Goal: Task Accomplishment & Management: Manage account settings

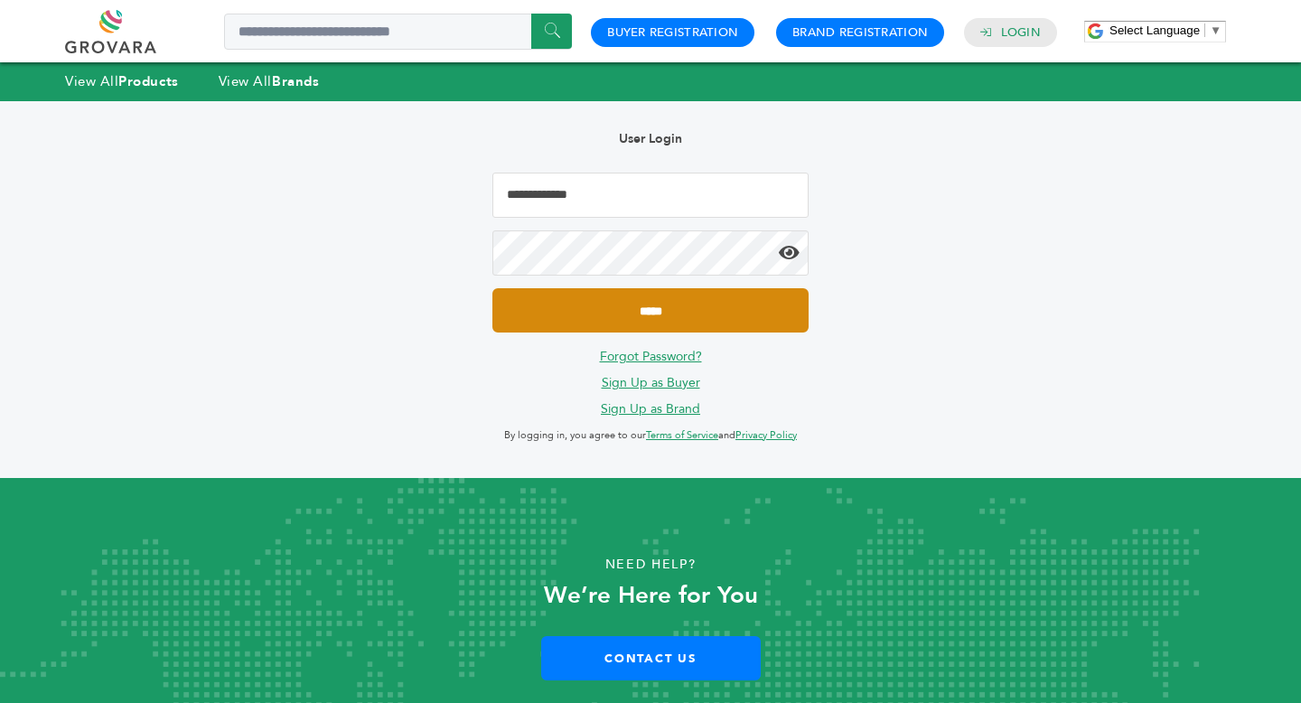
type input "**********"
click at [722, 301] on input "*****" at bounding box center [650, 310] width 316 height 44
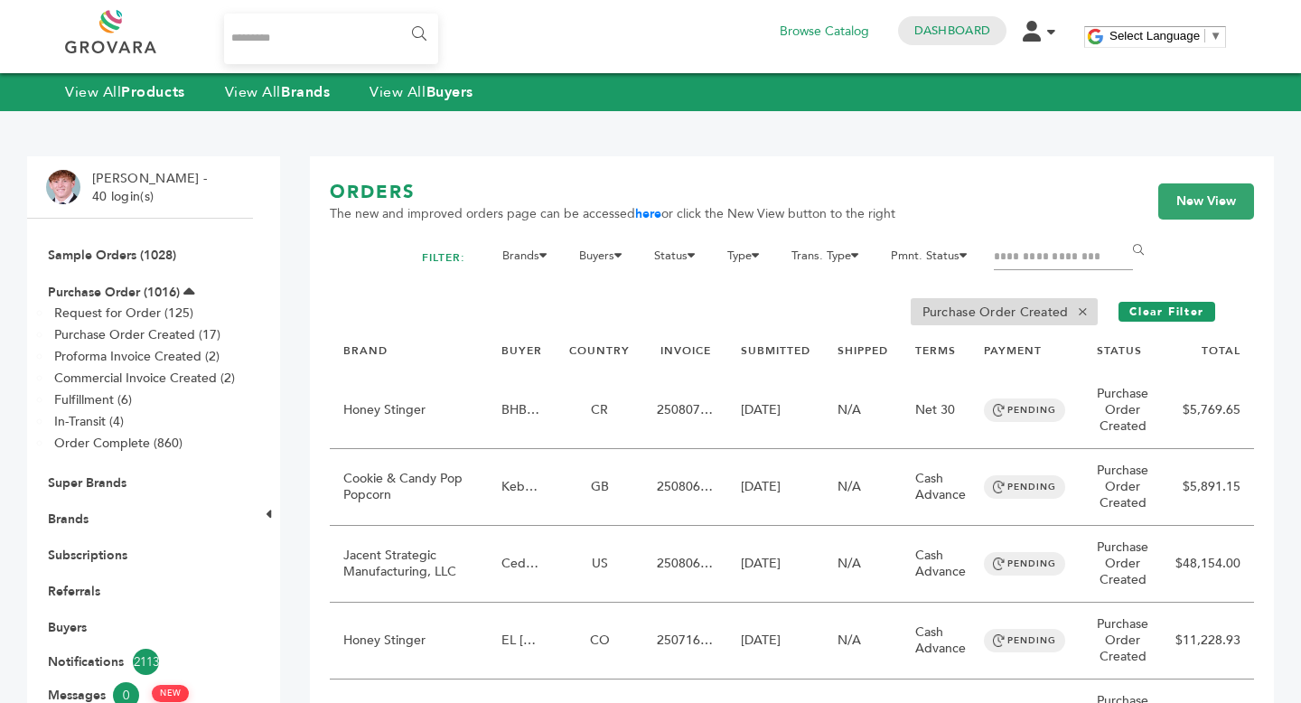
click at [142, 259] on link "Sample Orders (1028)" at bounding box center [112, 255] width 128 height 17
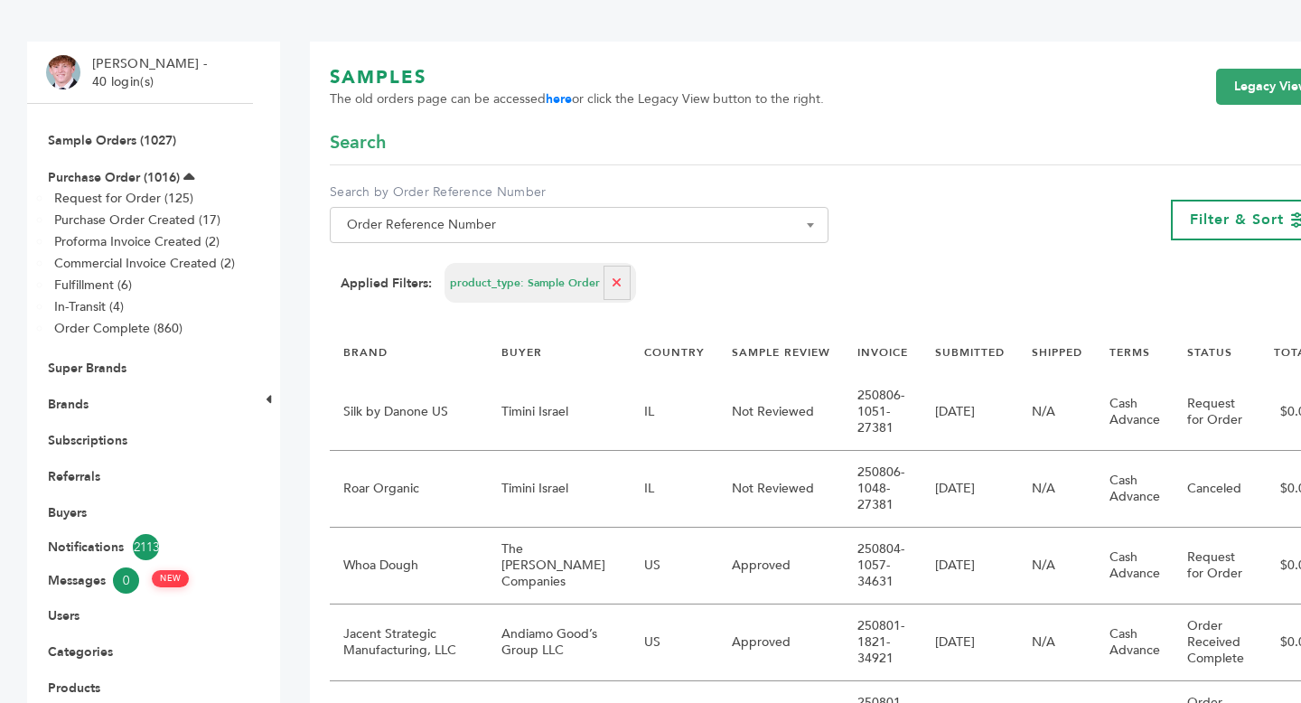
scroll to position [121, 0]
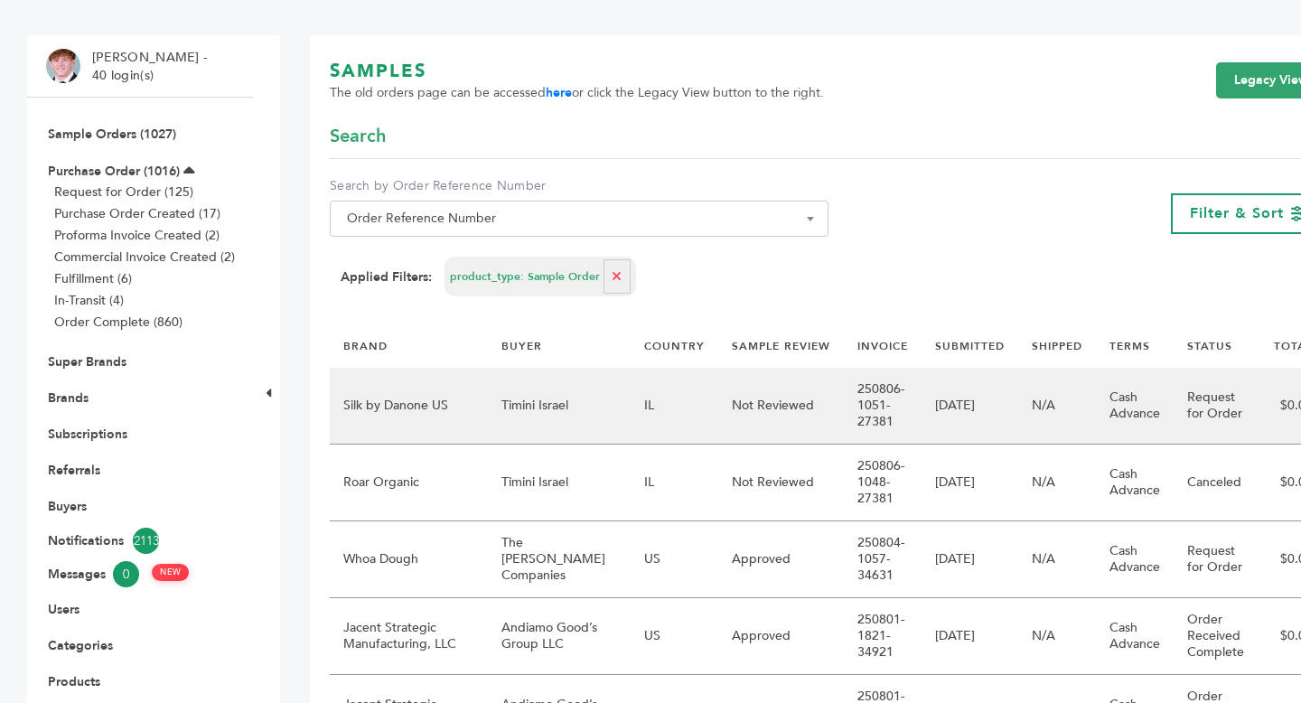
click at [718, 424] on td "Not Reviewed" at bounding box center [781, 406] width 126 height 77
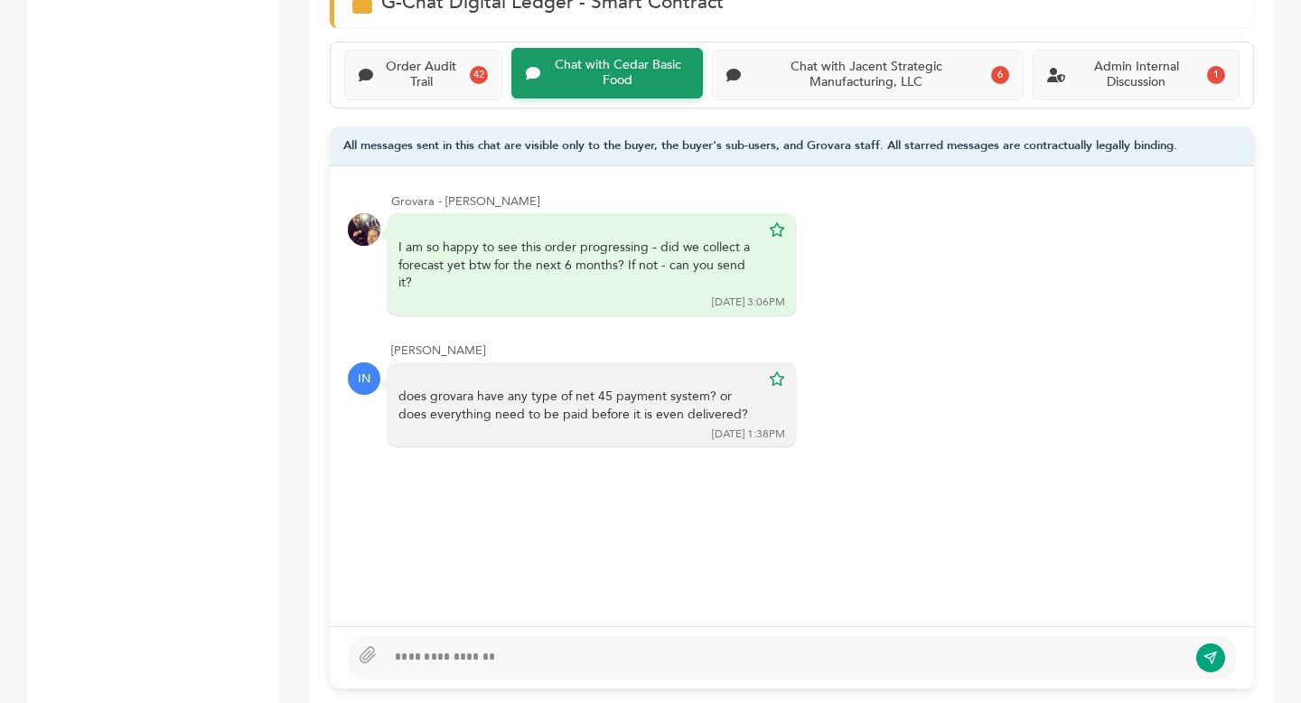
scroll to position [1206, 0]
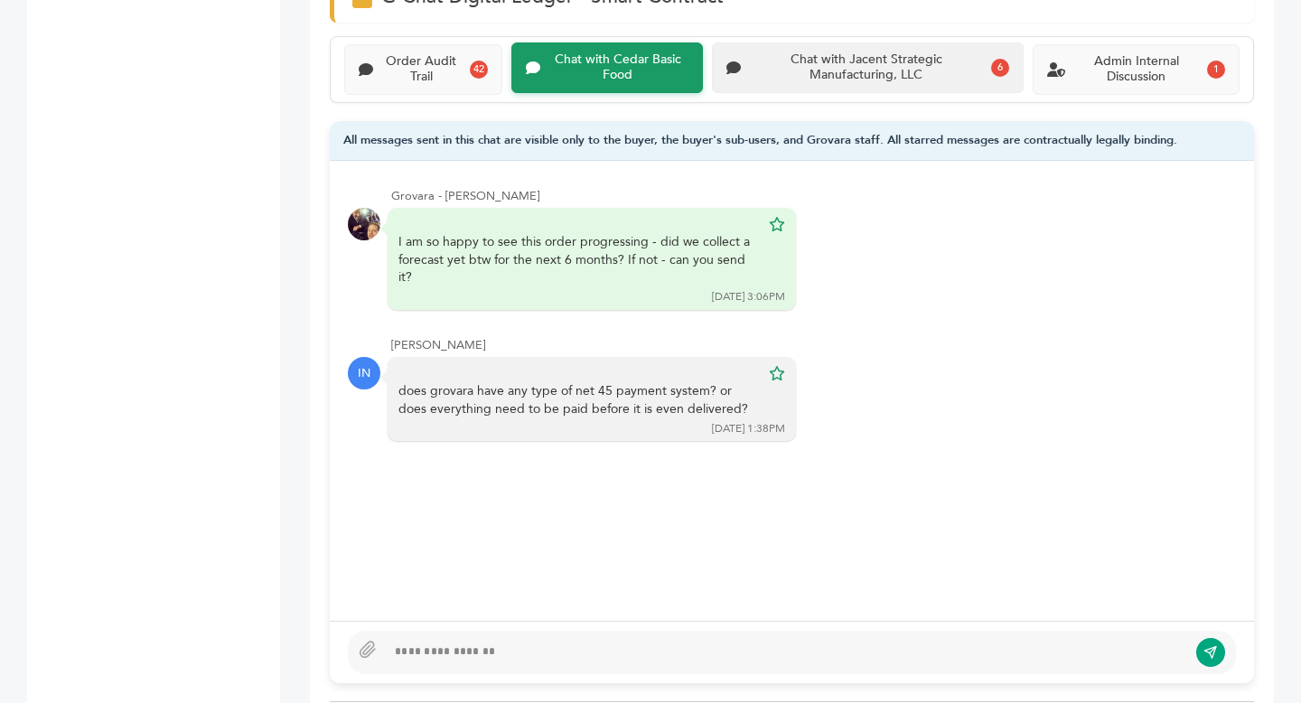
click at [820, 79] on div "Chat with Jacent Strategic Manufacturing, LLC" at bounding box center [866, 67] width 236 height 31
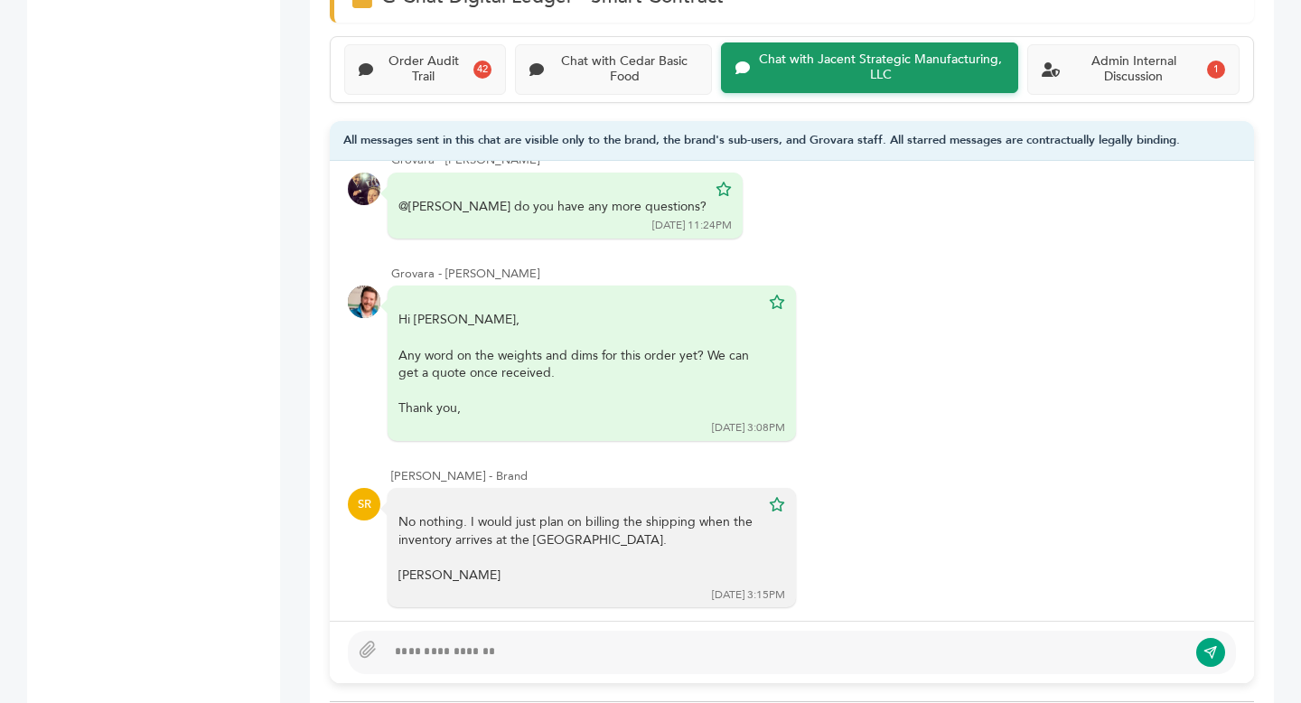
scroll to position [494, 0]
click at [1162, 62] on div "Admin Internal Discussion" at bounding box center [1133, 67] width 133 height 31
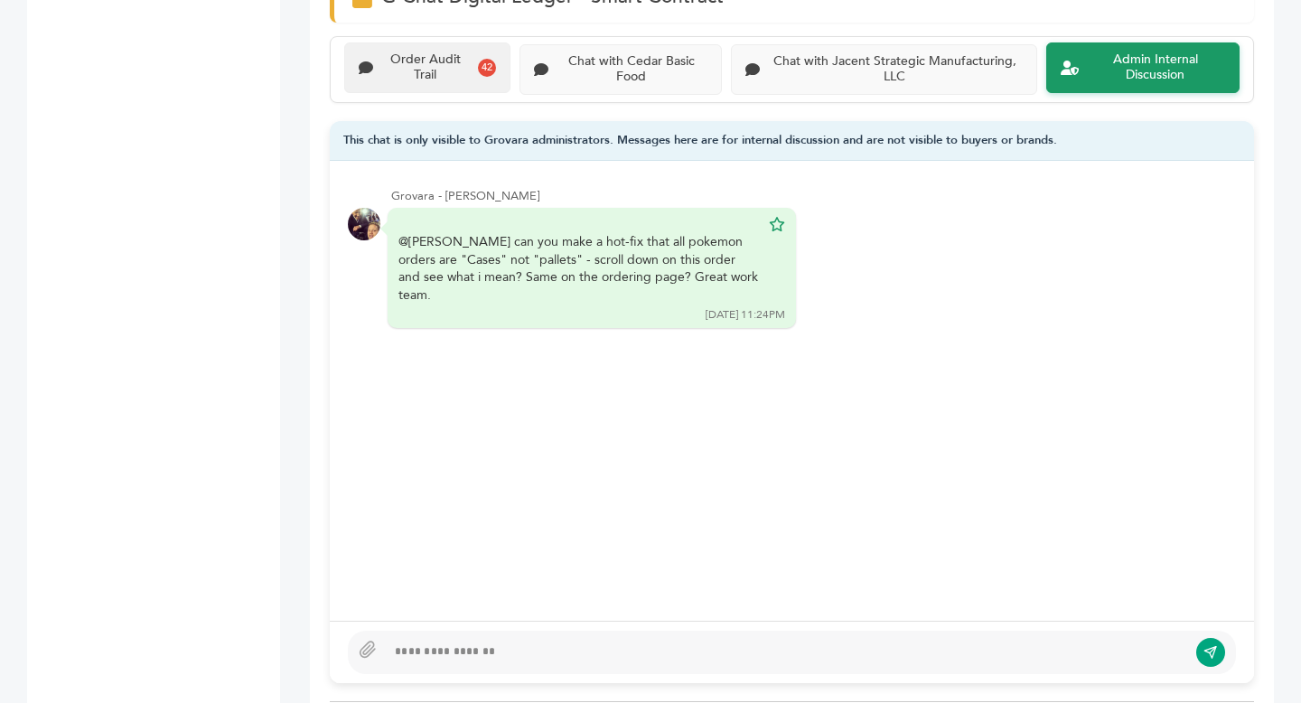
click at [443, 59] on div "Order Audit Trail" at bounding box center [425, 67] width 90 height 31
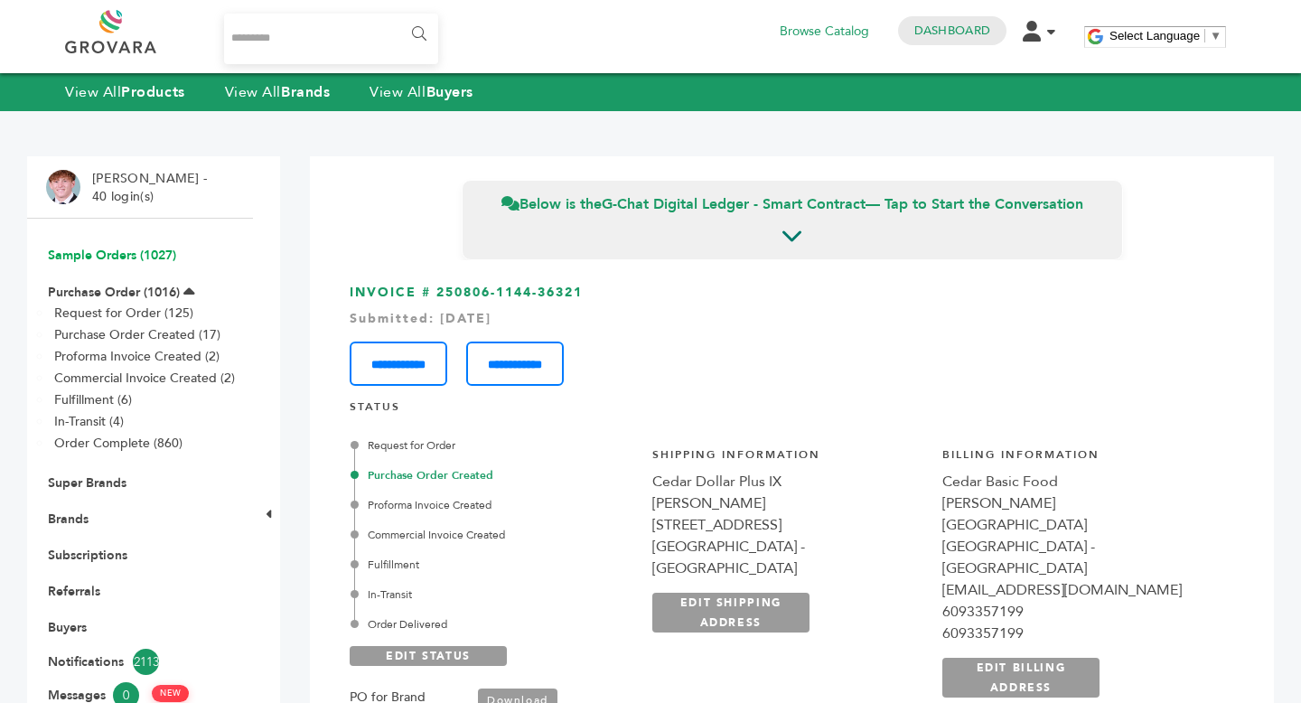
click at [121, 253] on link "Sample Orders (1027)" at bounding box center [112, 255] width 128 height 17
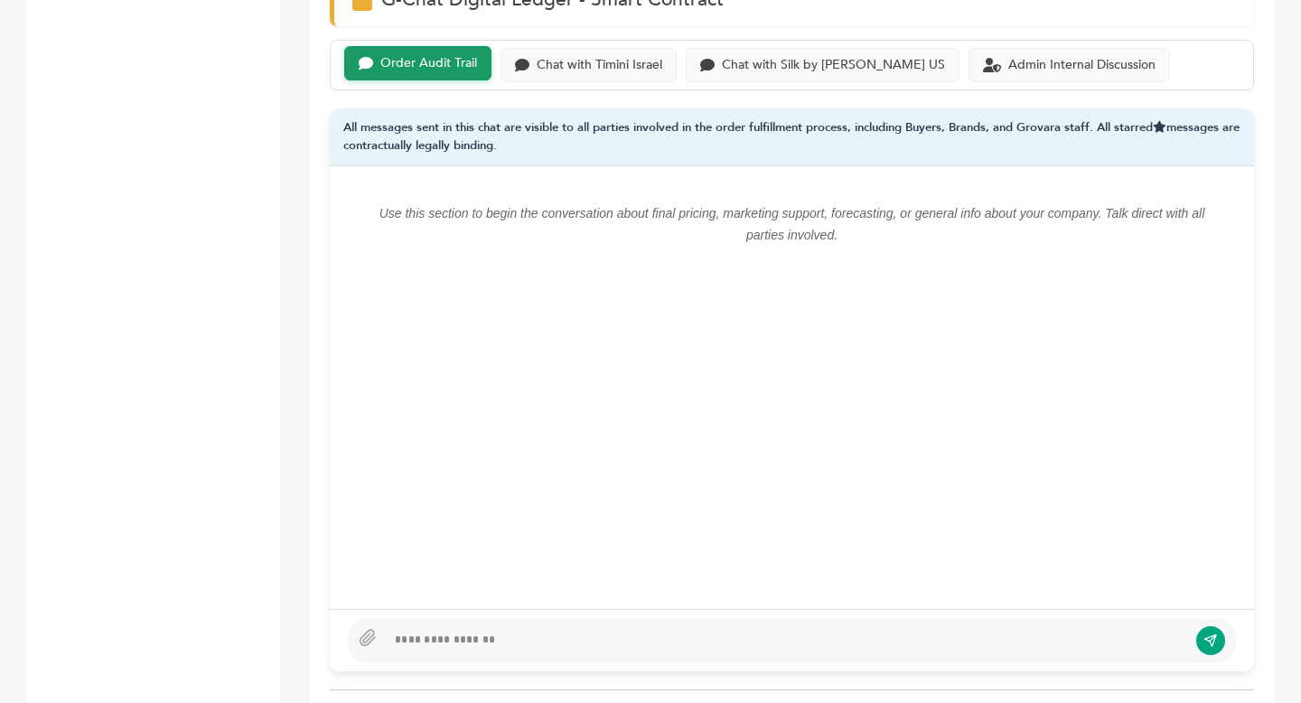
scroll to position [1253, 0]
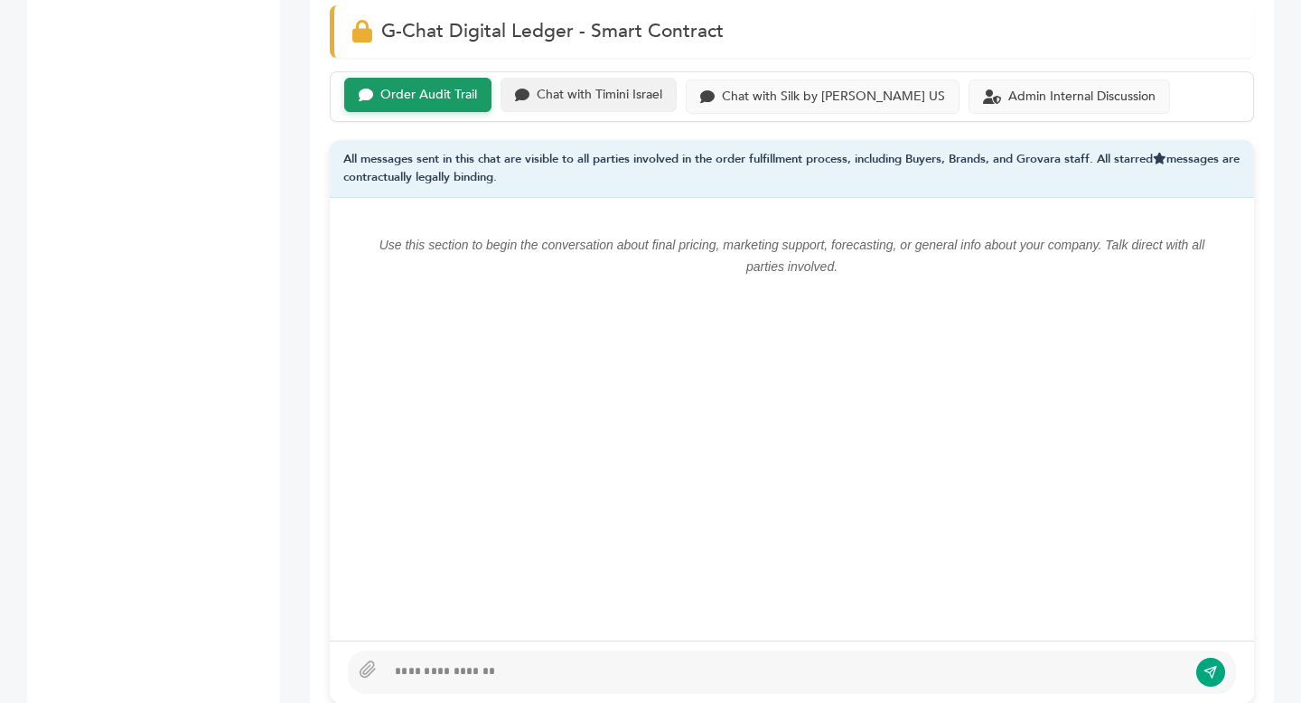
click at [647, 102] on div "Chat with Timini Israel" at bounding box center [600, 95] width 126 height 15
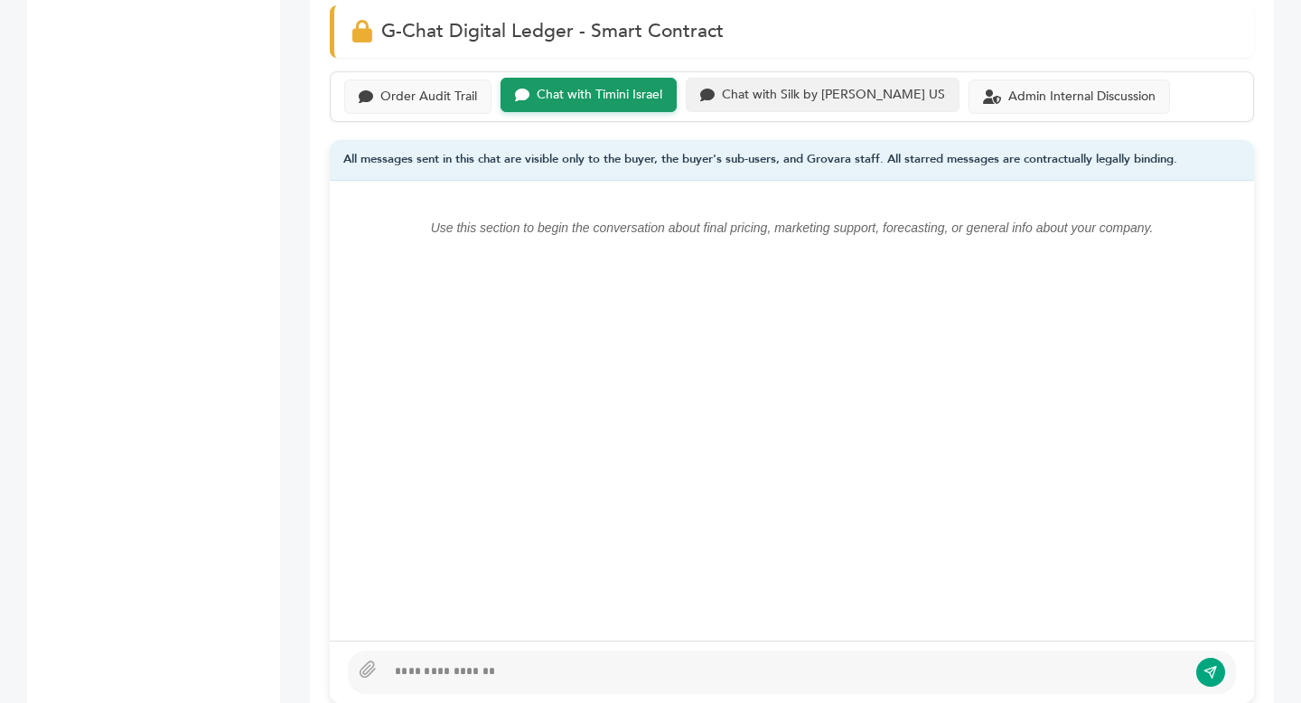
click at [794, 88] on div "Chat with Silk by Danone US" at bounding box center [833, 95] width 223 height 15
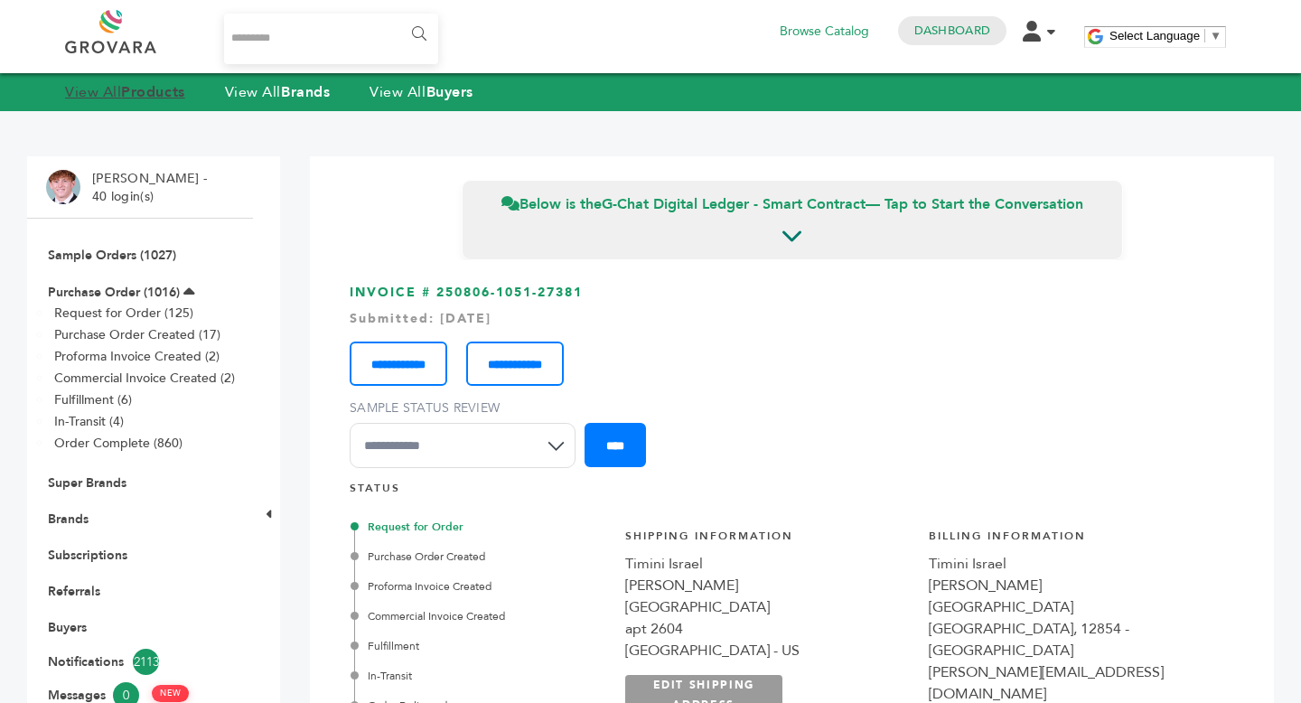
click at [149, 88] on strong "Products" at bounding box center [152, 92] width 63 height 20
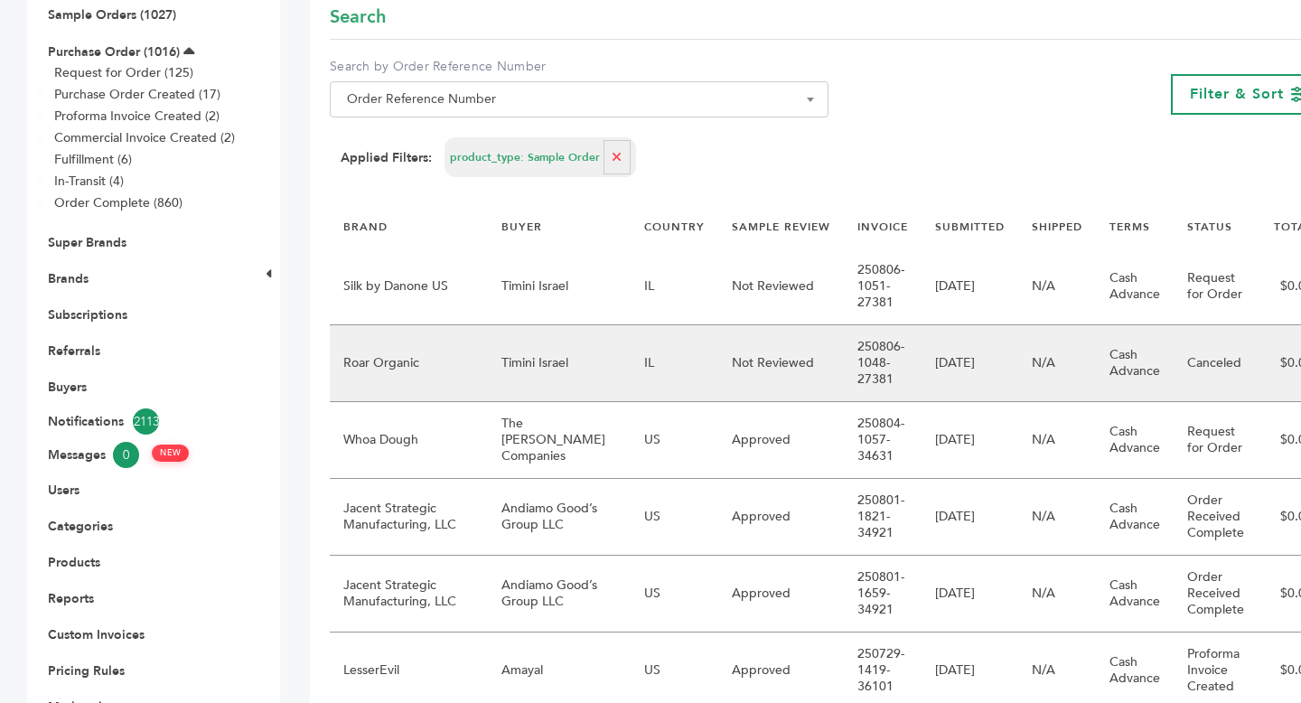
scroll to position [247, 0]
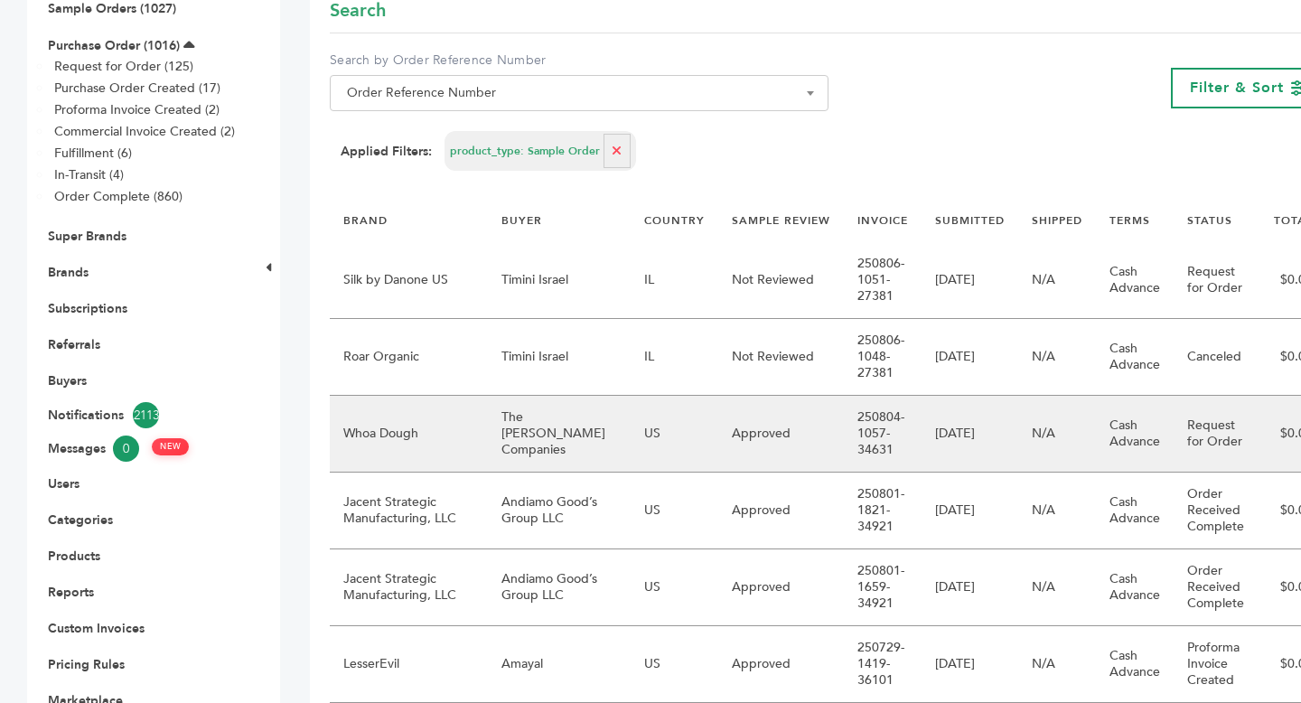
click at [496, 449] on td "The Raley's Companies" at bounding box center [559, 434] width 143 height 77
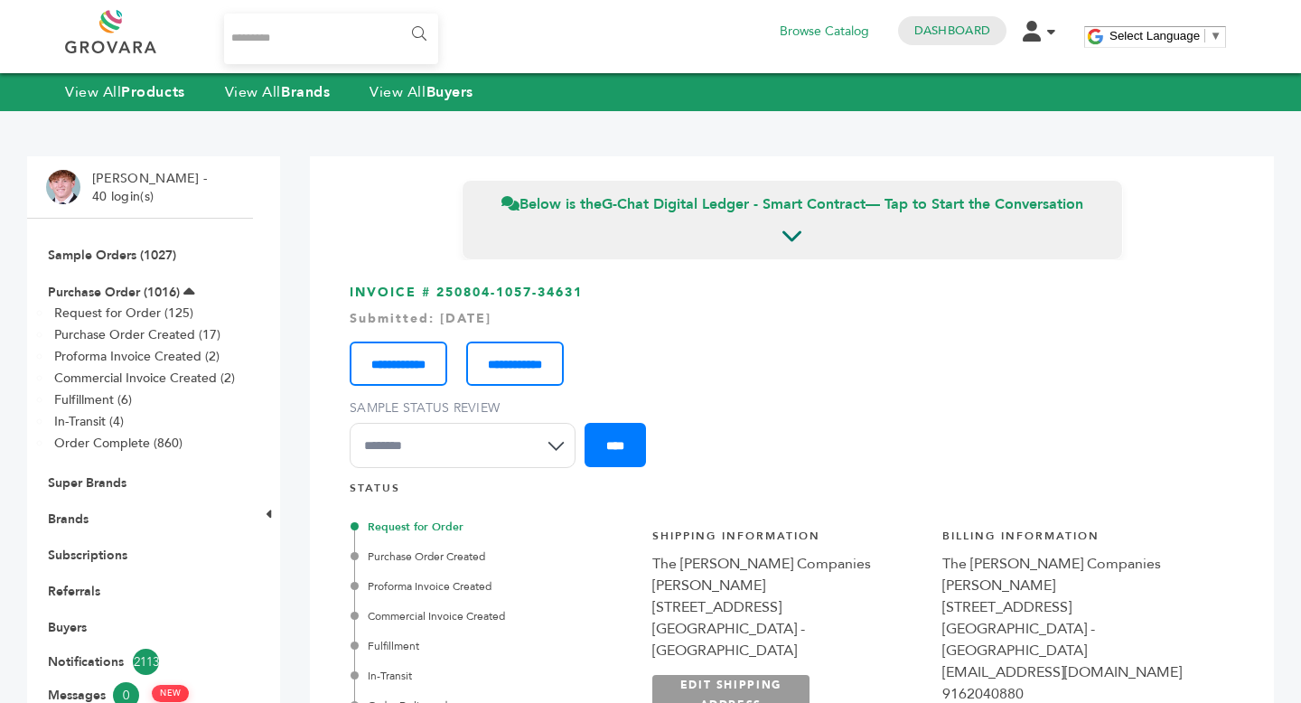
click at [127, 246] on li "Sample Orders (1027)" at bounding box center [140, 255] width 188 height 36
click at [130, 253] on link "Sample Orders (1027)" at bounding box center [112, 255] width 128 height 17
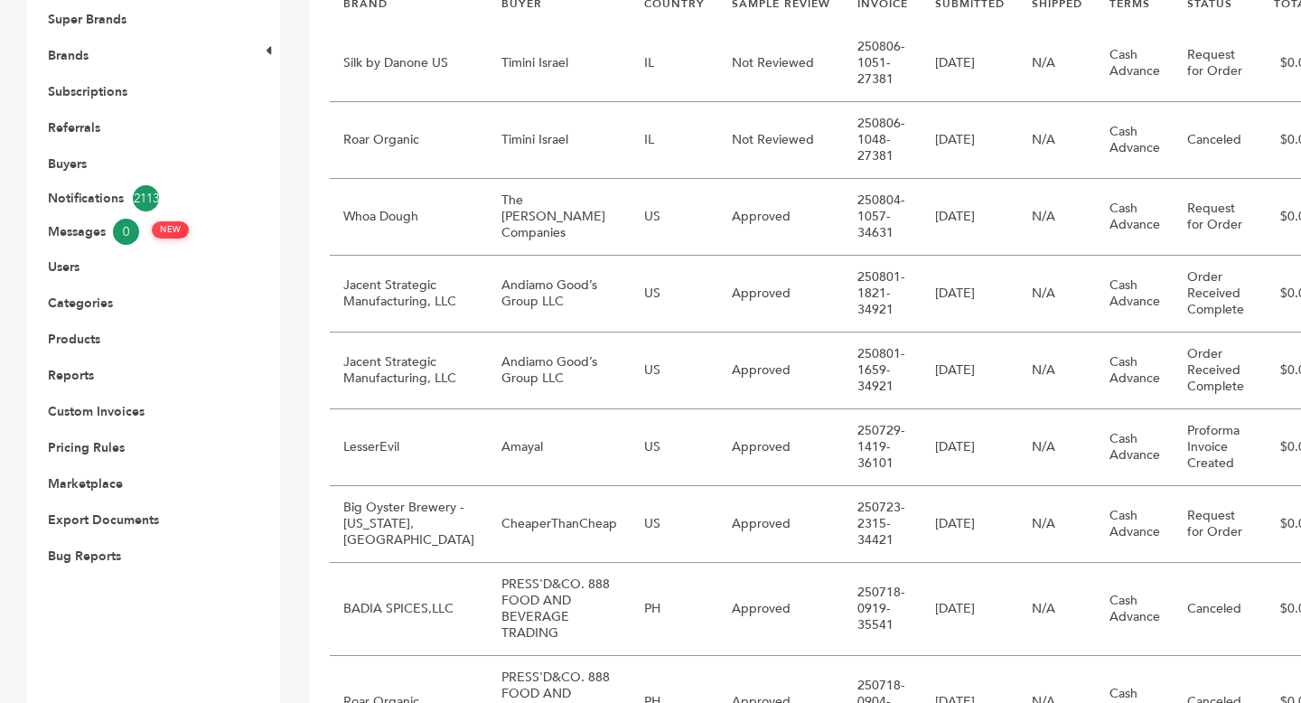
scroll to position [557, 0]
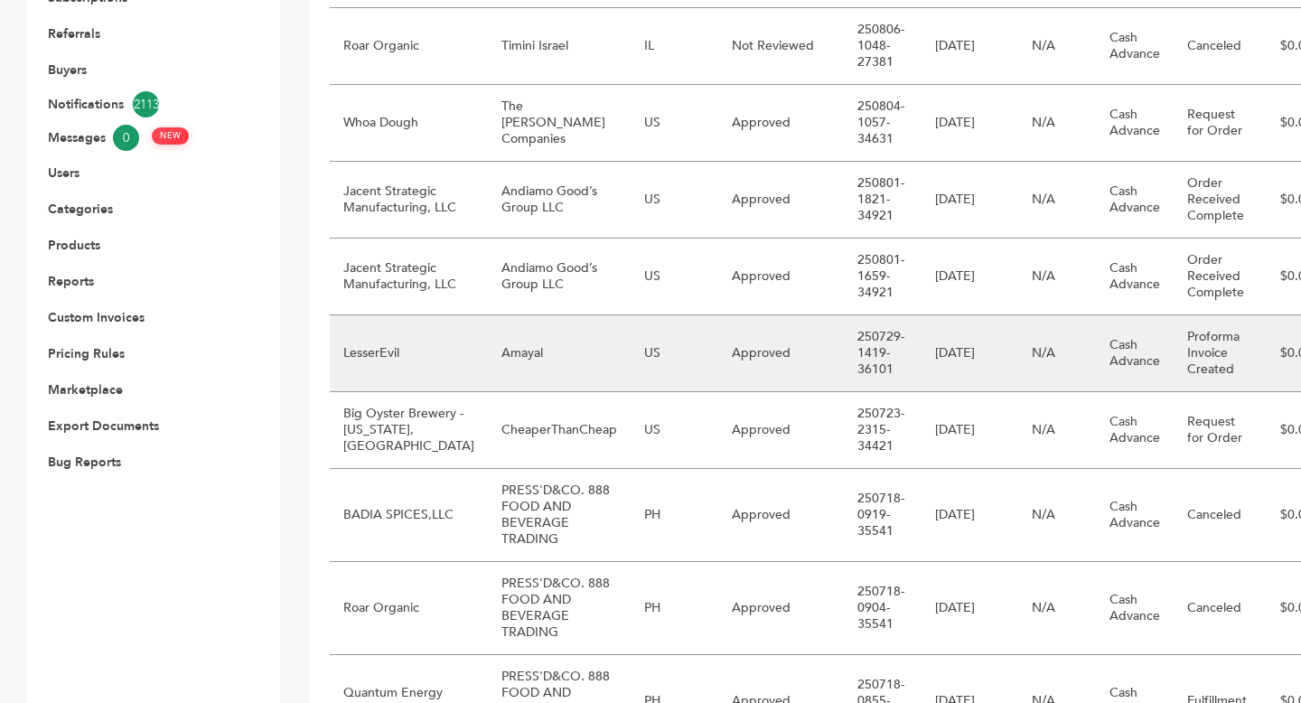
click at [538, 370] on td "Amayal" at bounding box center [559, 353] width 143 height 77
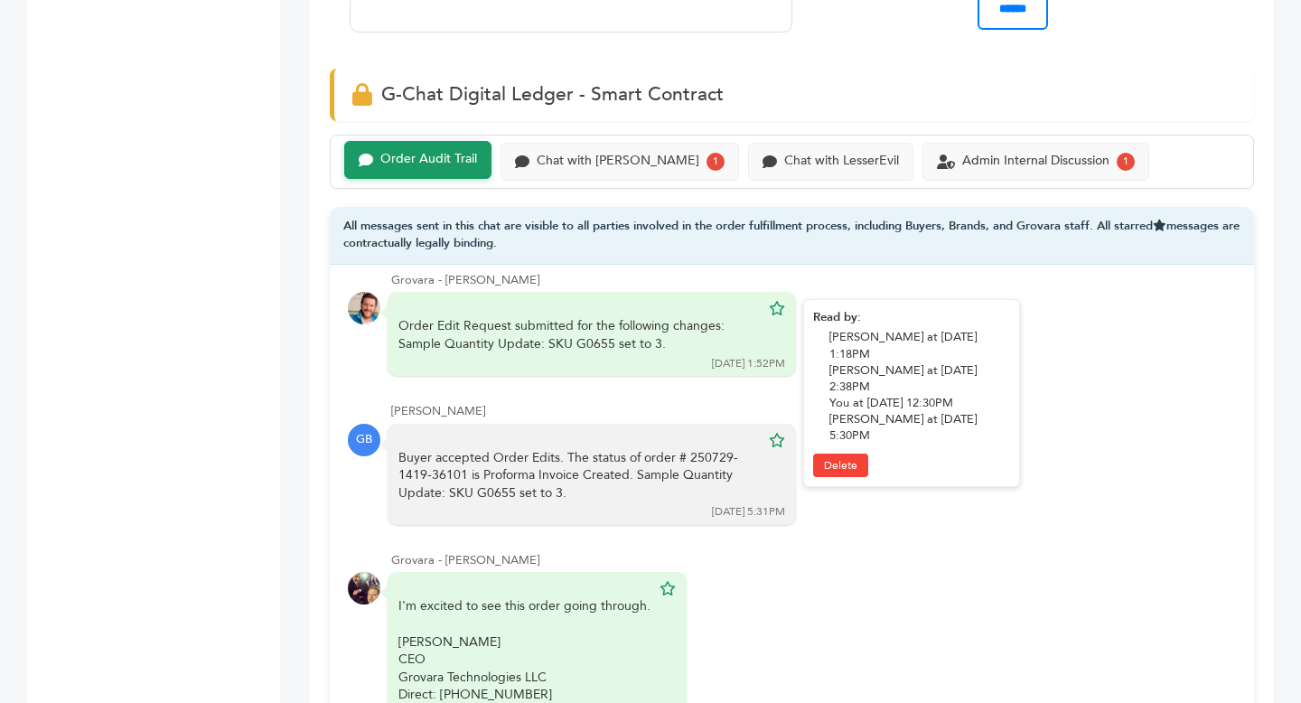
scroll to position [240, 0]
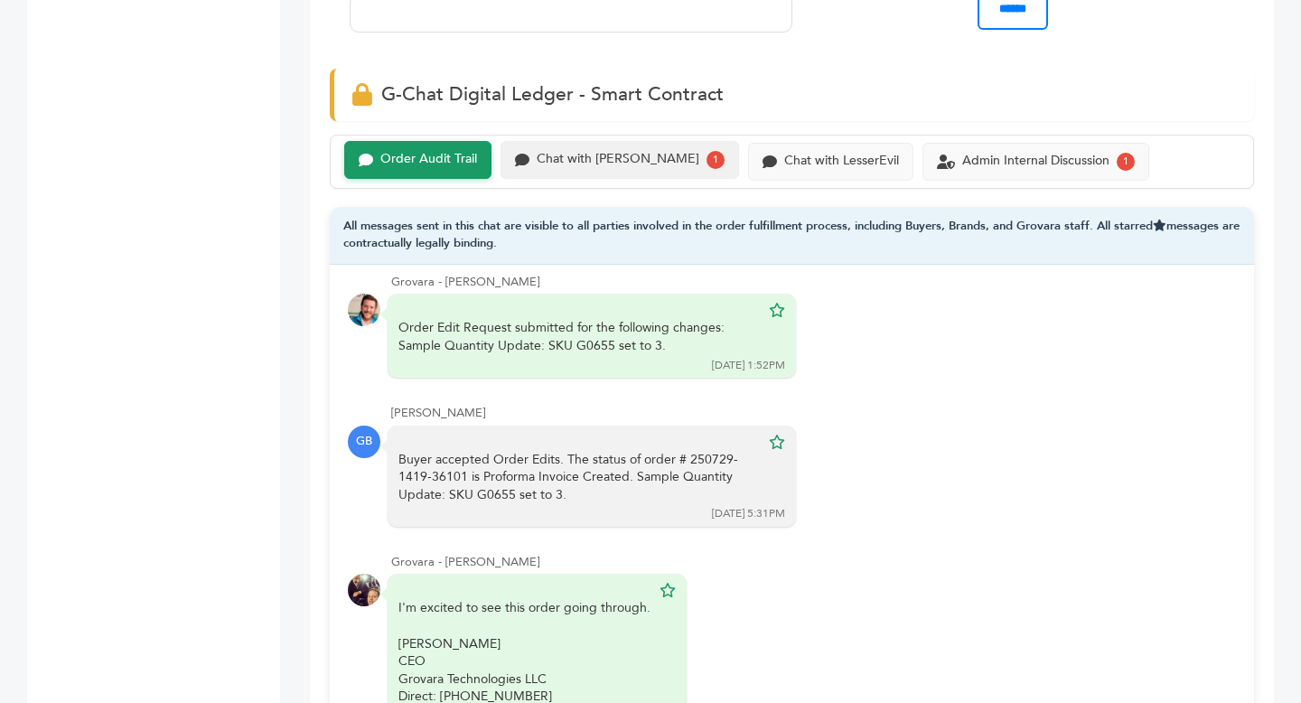
click at [630, 169] on div "Chat with Amayal 1" at bounding box center [619, 160] width 238 height 38
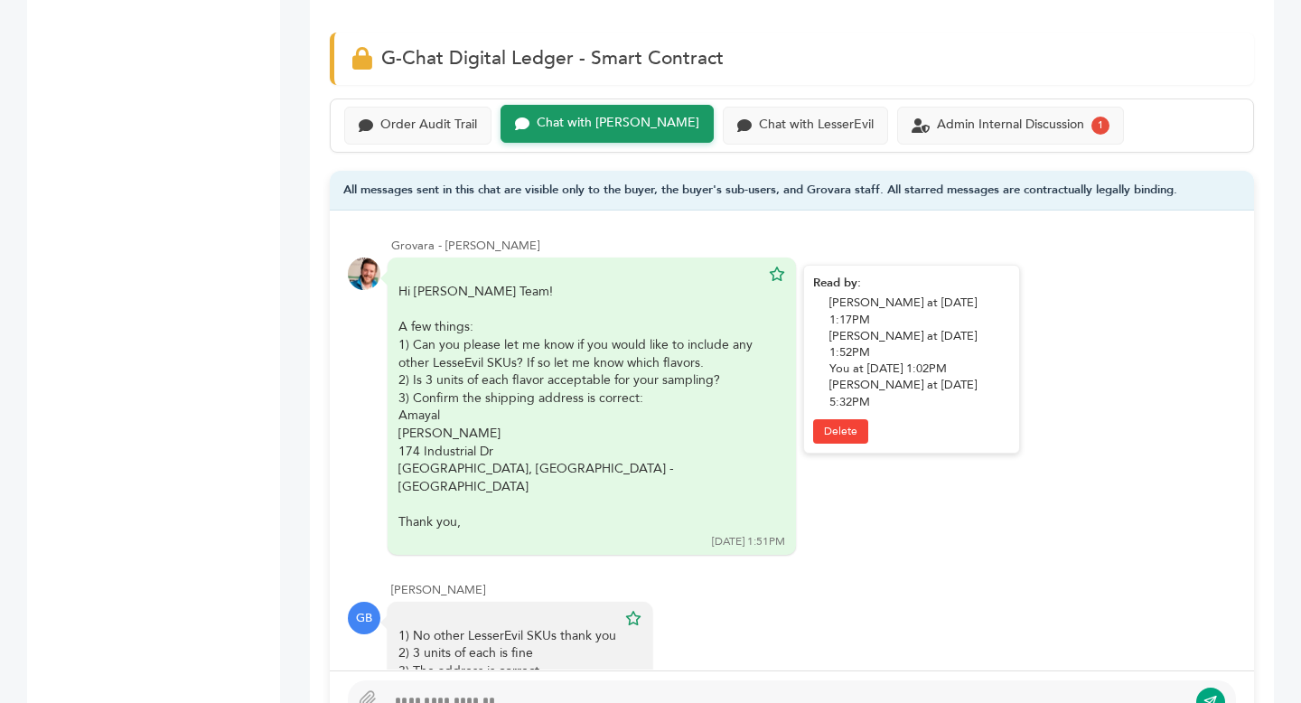
scroll to position [1014, 0]
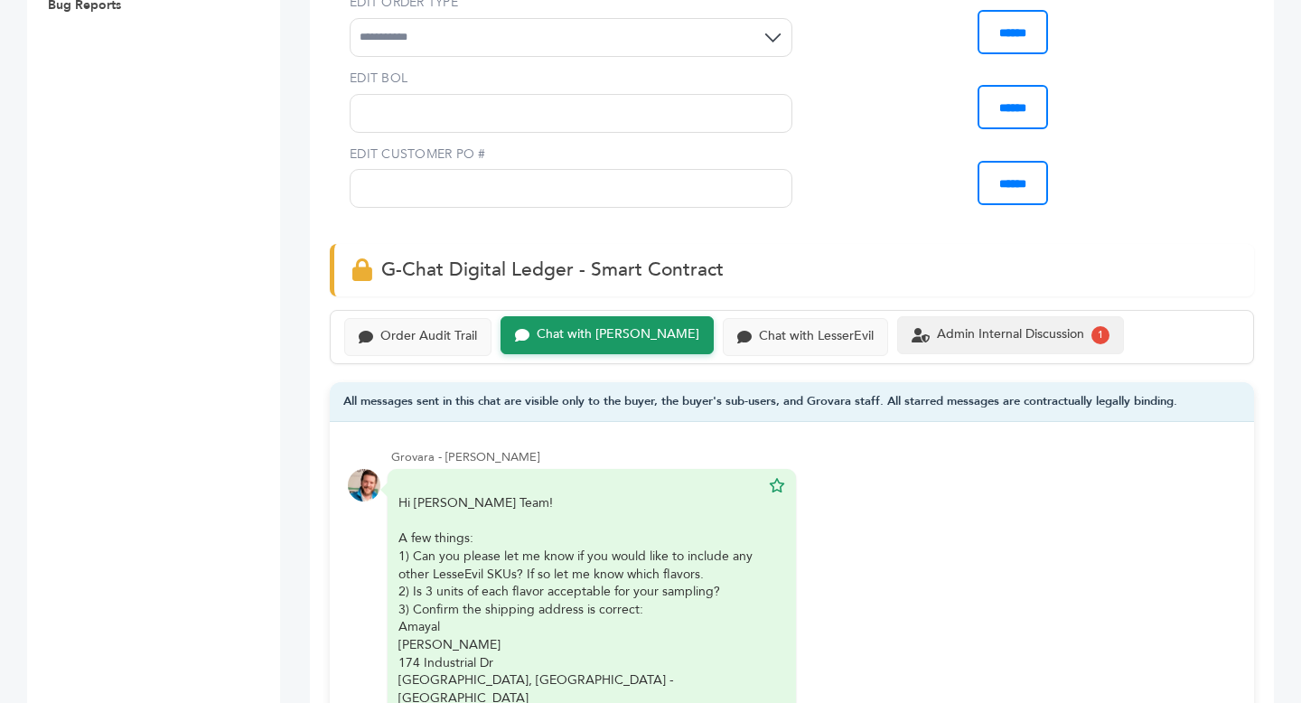
click at [947, 337] on div "Admin Internal Discussion" at bounding box center [1010, 334] width 147 height 15
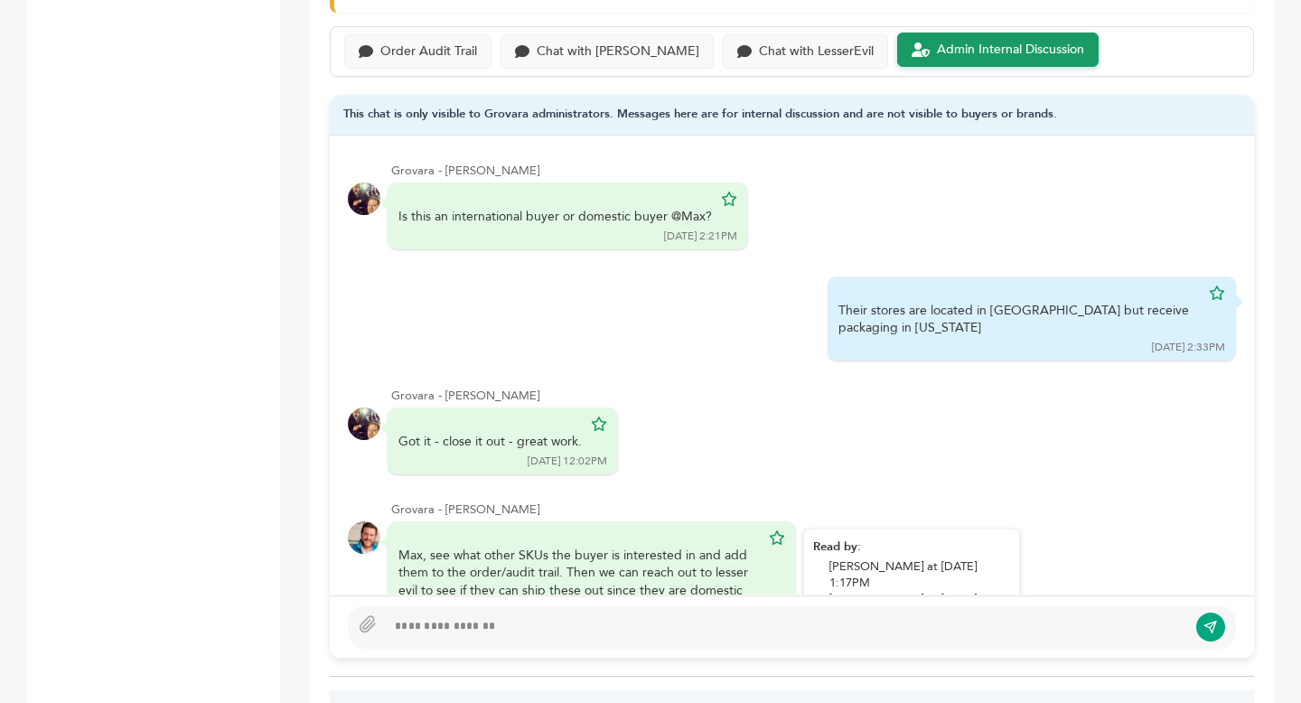
scroll to position [1296, 0]
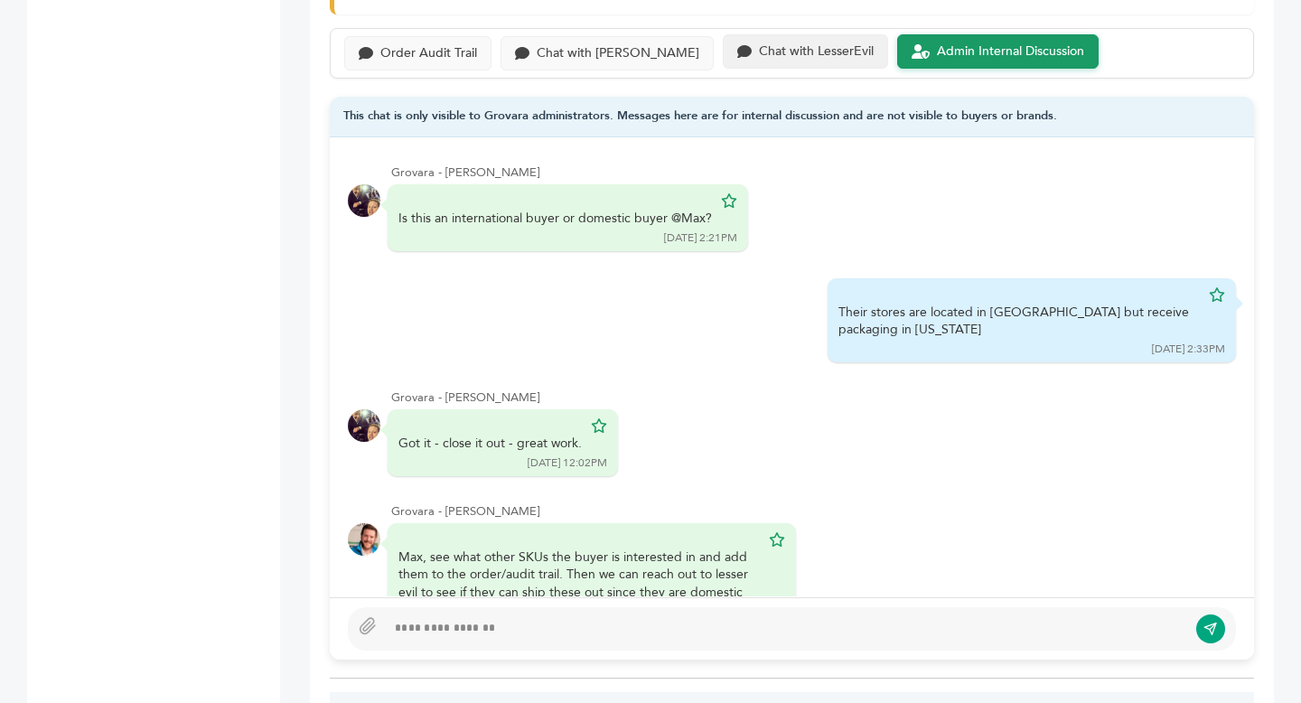
click at [759, 47] on div "Chat with LesserEvil" at bounding box center [816, 51] width 115 height 15
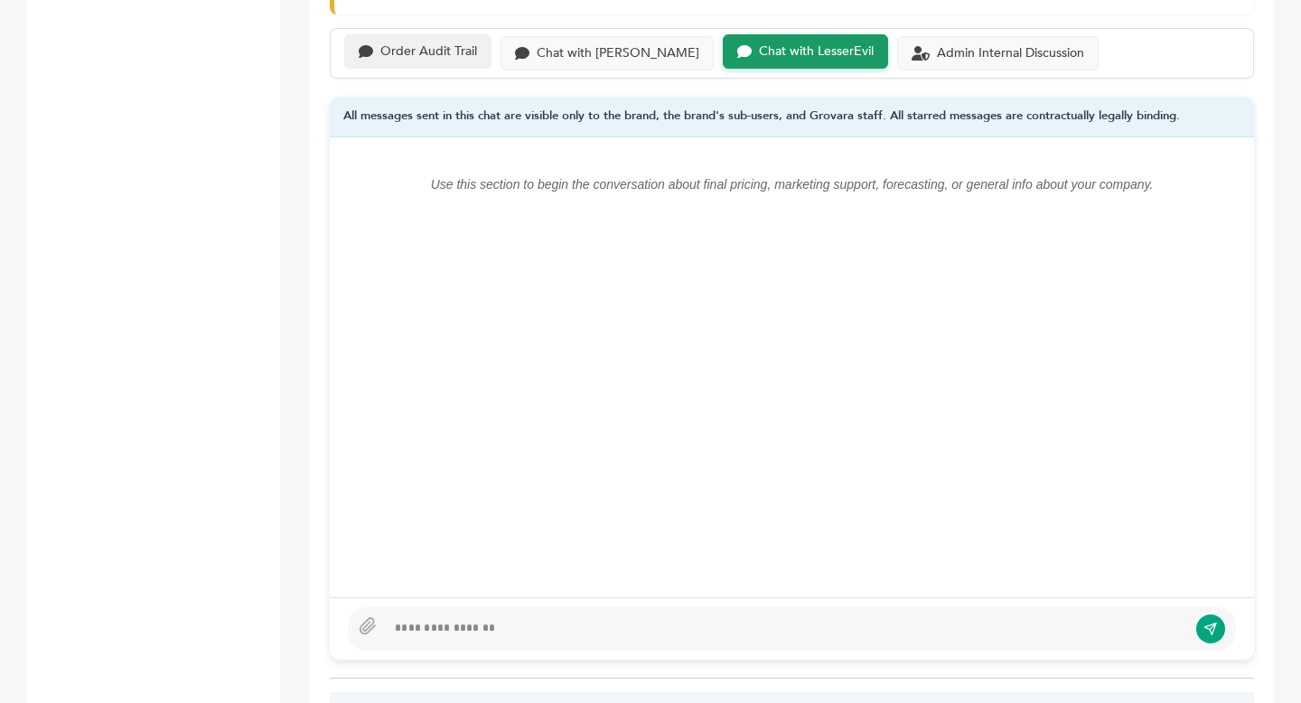
click at [440, 40] on div "Order Audit Trail" at bounding box center [417, 51] width 147 height 35
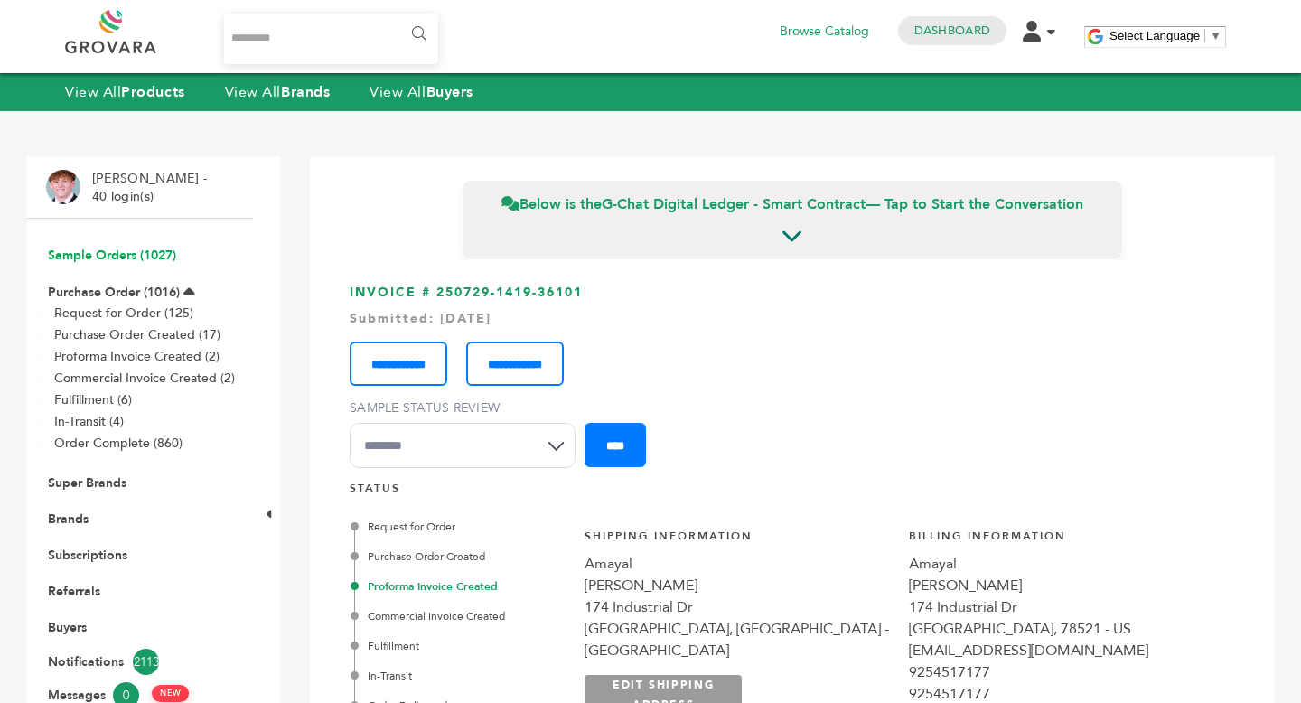
click at [109, 256] on link "Sample Orders (1027)" at bounding box center [112, 255] width 128 height 17
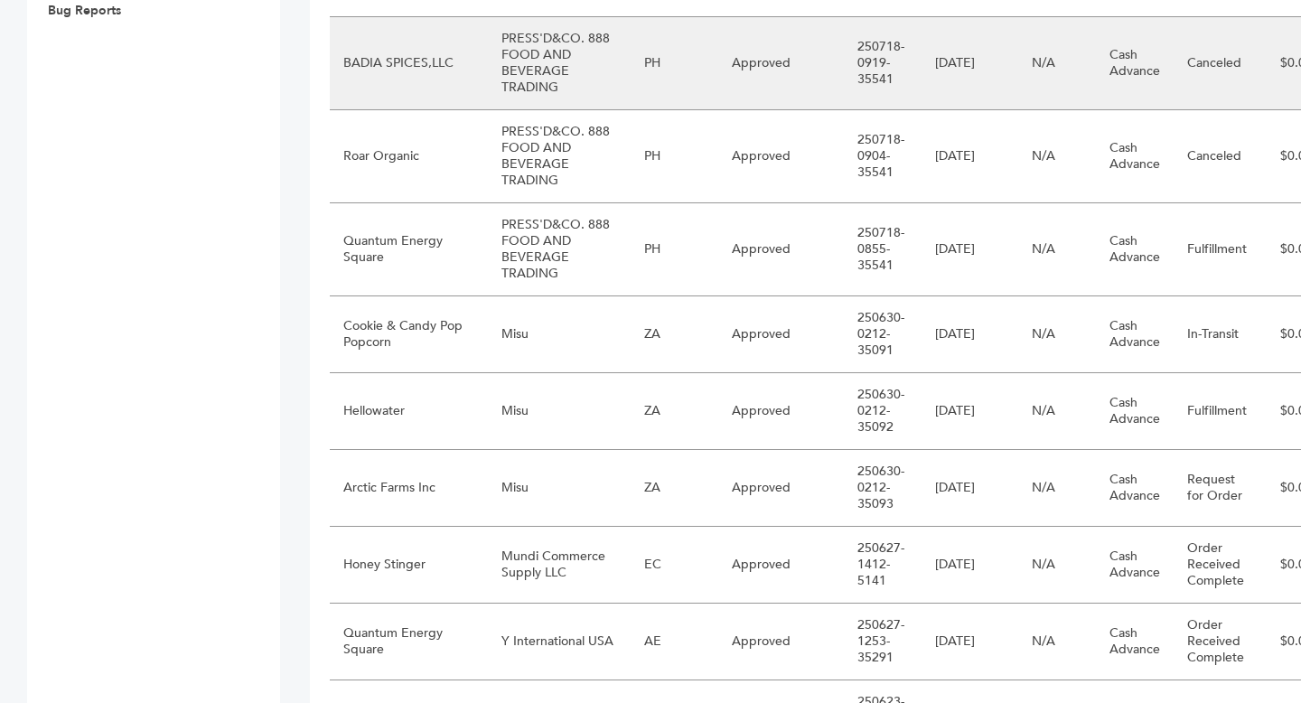
scroll to position [919, 0]
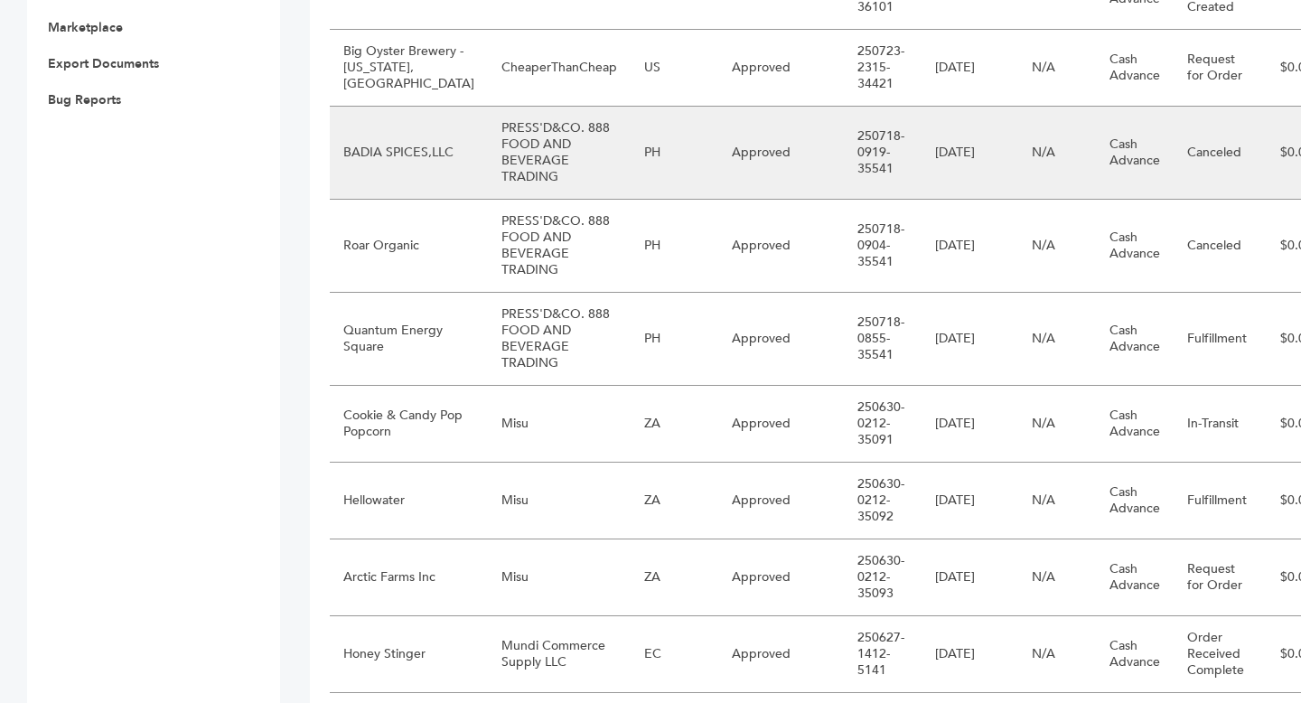
click at [399, 198] on td "BADIA SPICES,LLC" at bounding box center [409, 153] width 158 height 93
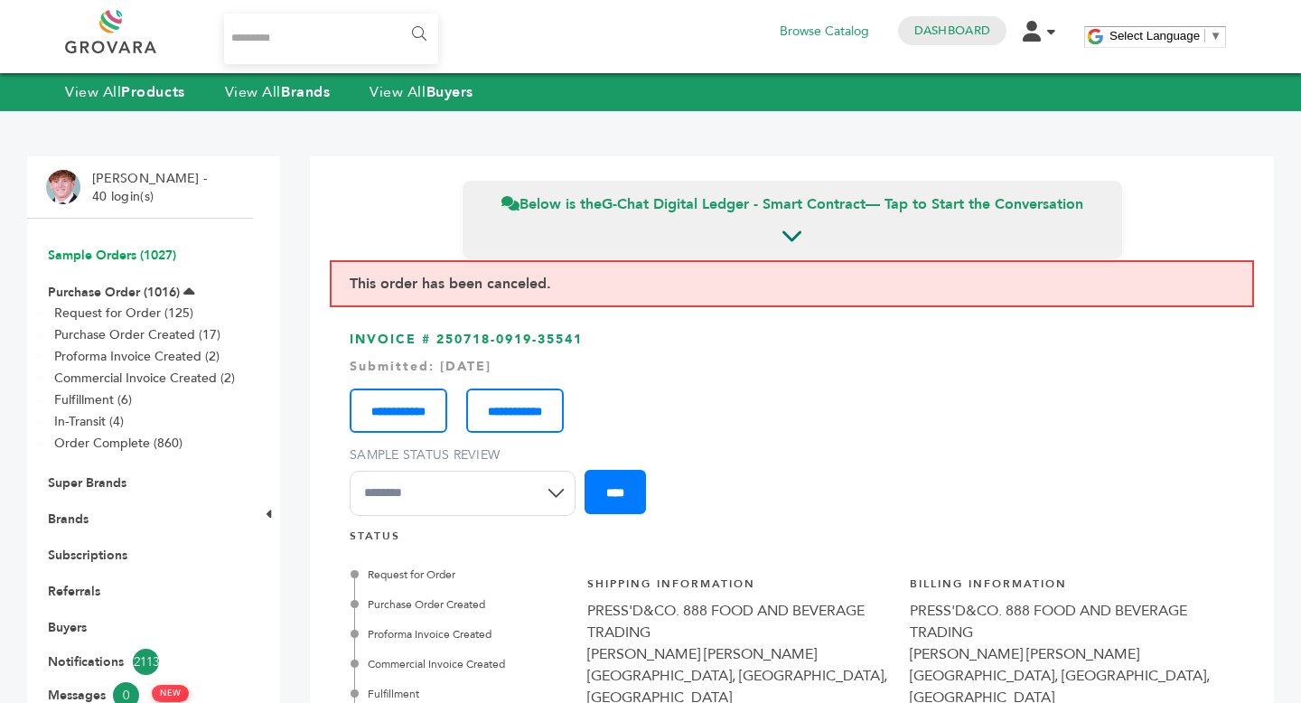
click at [119, 251] on link "Sample Orders (1027)" at bounding box center [112, 255] width 128 height 17
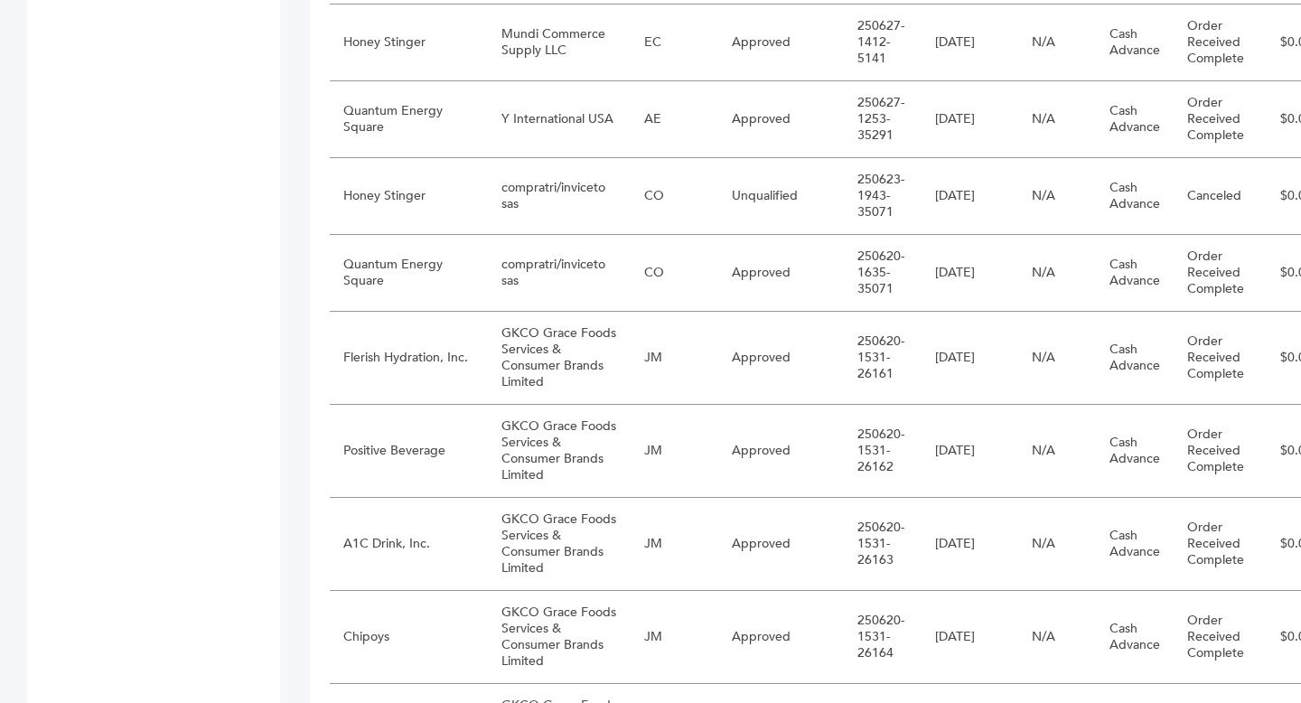
scroll to position [1539, 0]
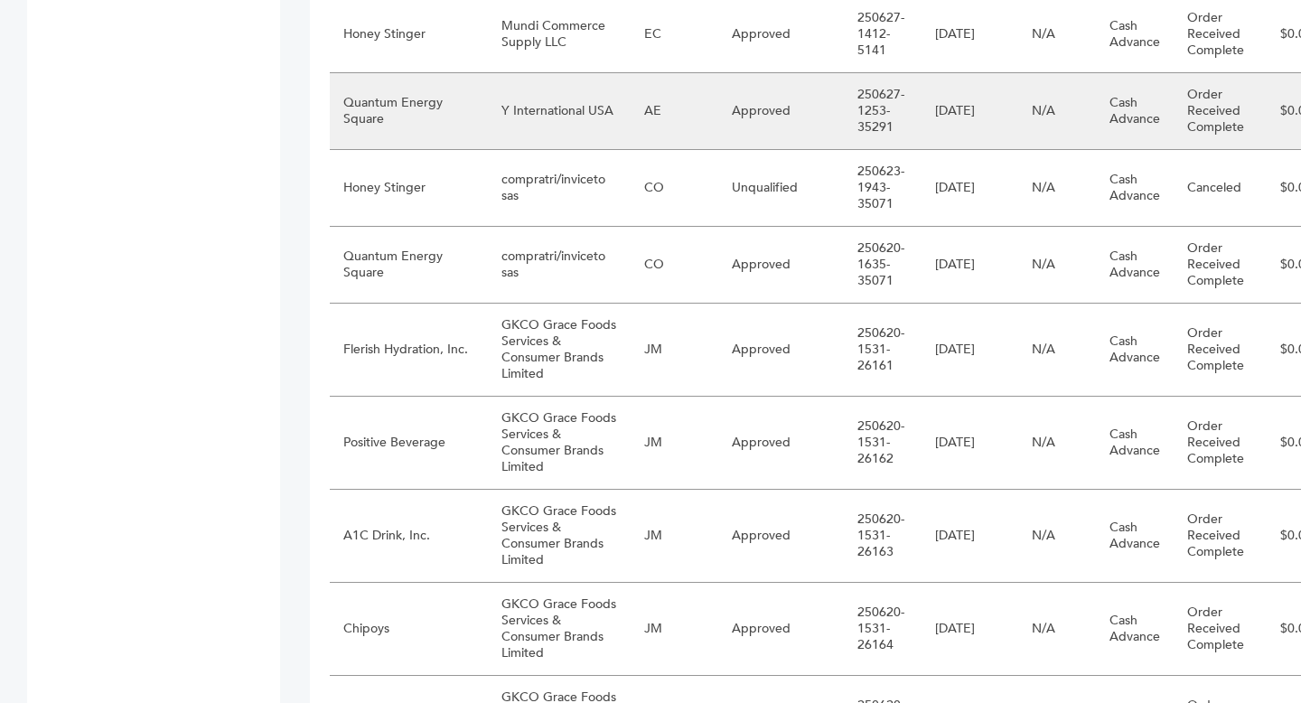
click at [441, 150] on td "Quantum Energy Square" at bounding box center [409, 111] width 158 height 77
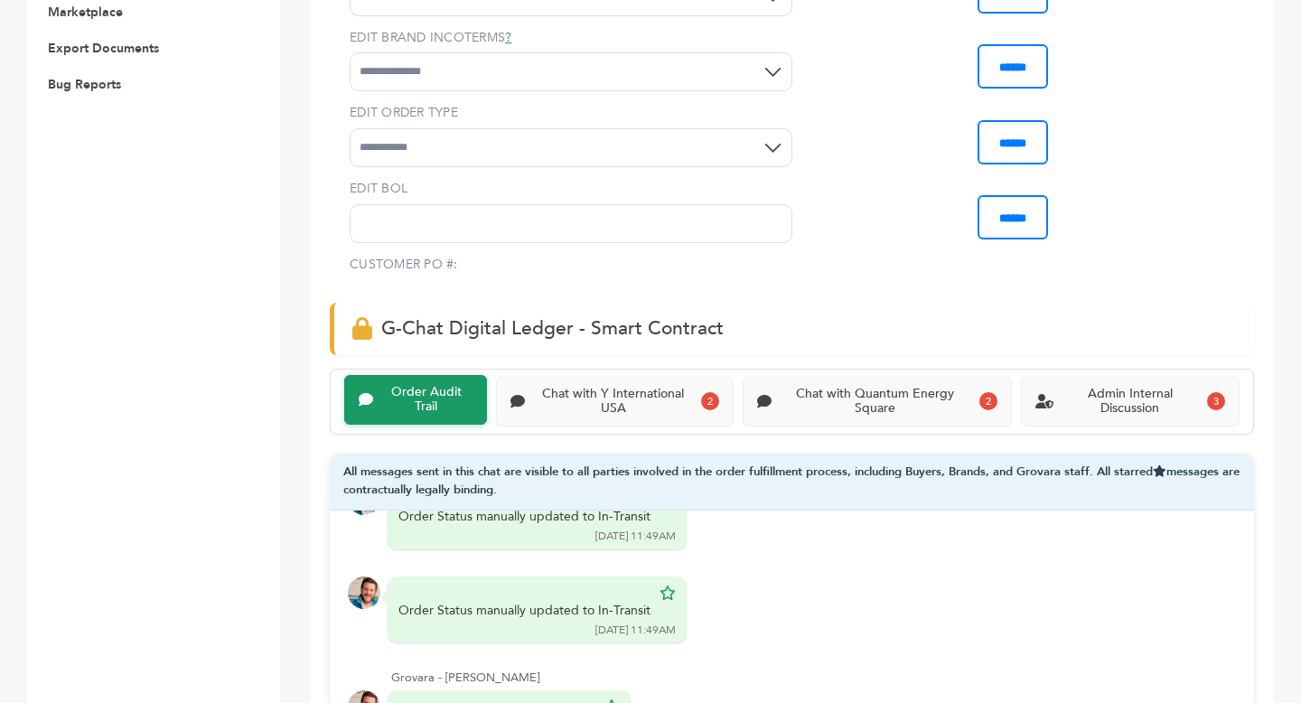
scroll to position [1159, 0]
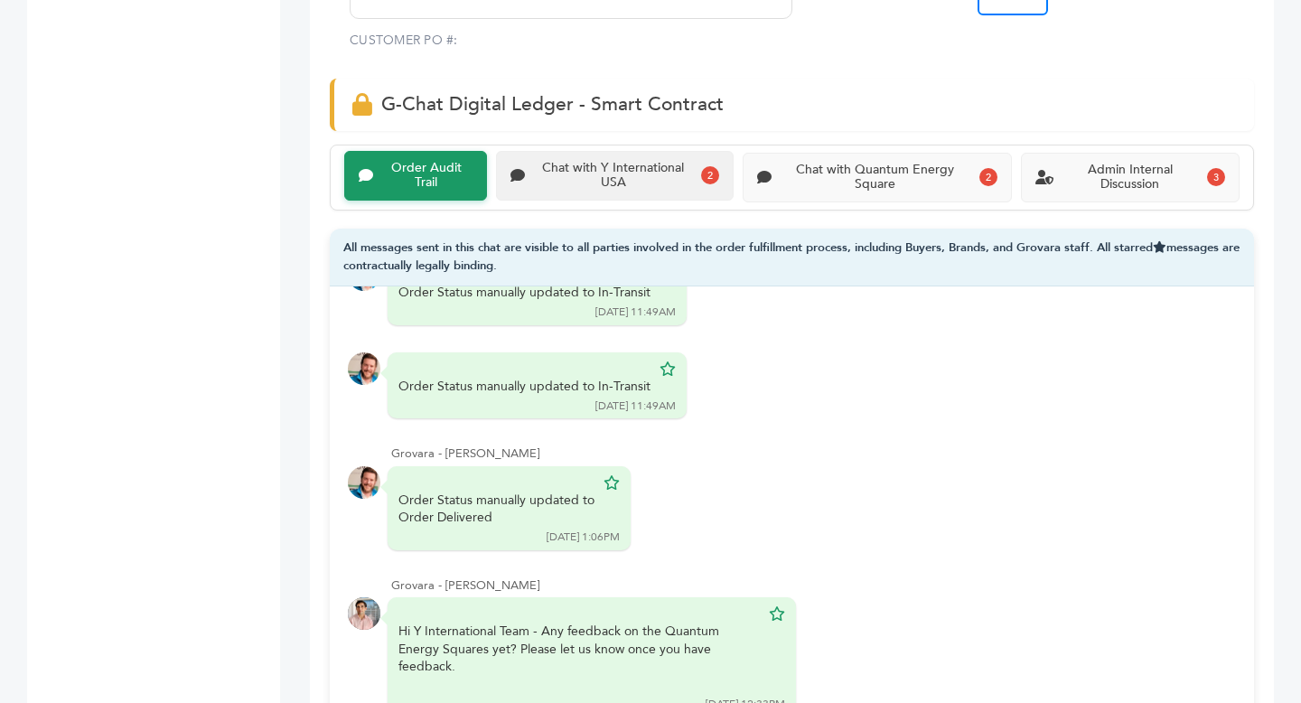
click at [633, 157] on div "Chat with Y International USA 2" at bounding box center [615, 176] width 238 height 51
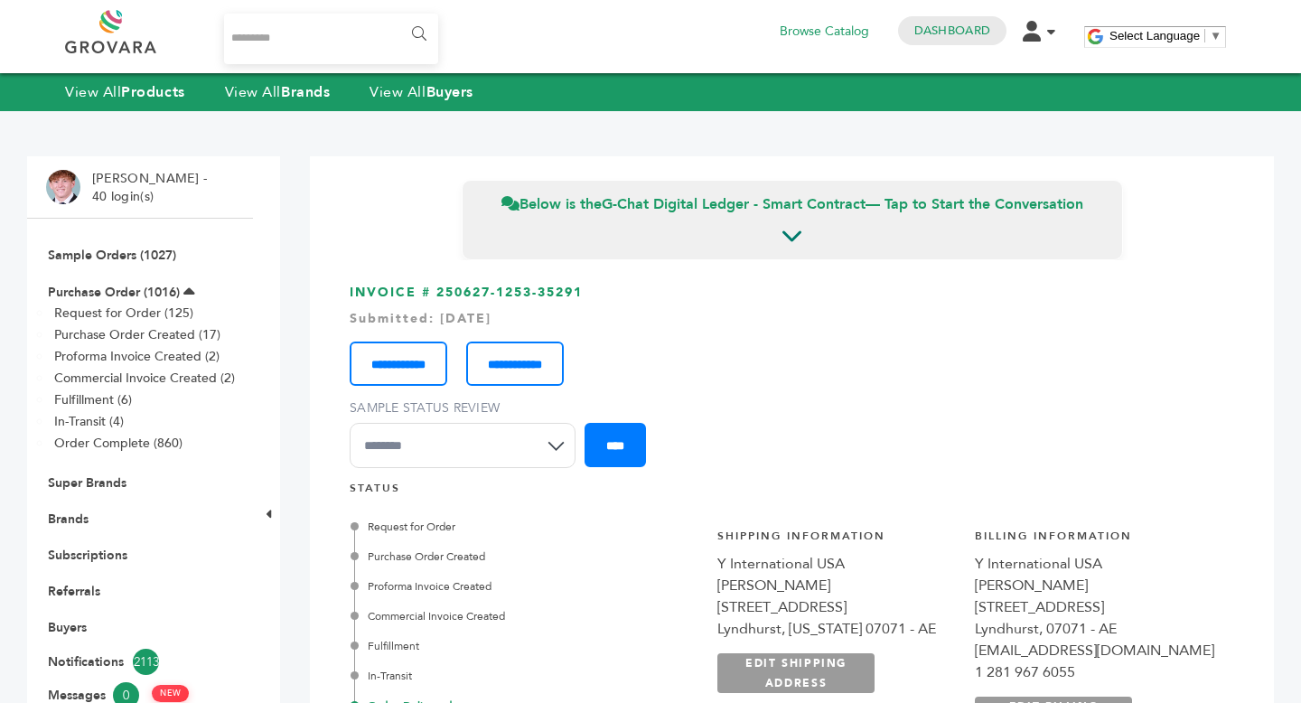
click at [512, 21] on div "****** 0 Browse Catalog Dashboard Edit Account Order Management Sign Out Select…" at bounding box center [650, 37] width 1171 height 54
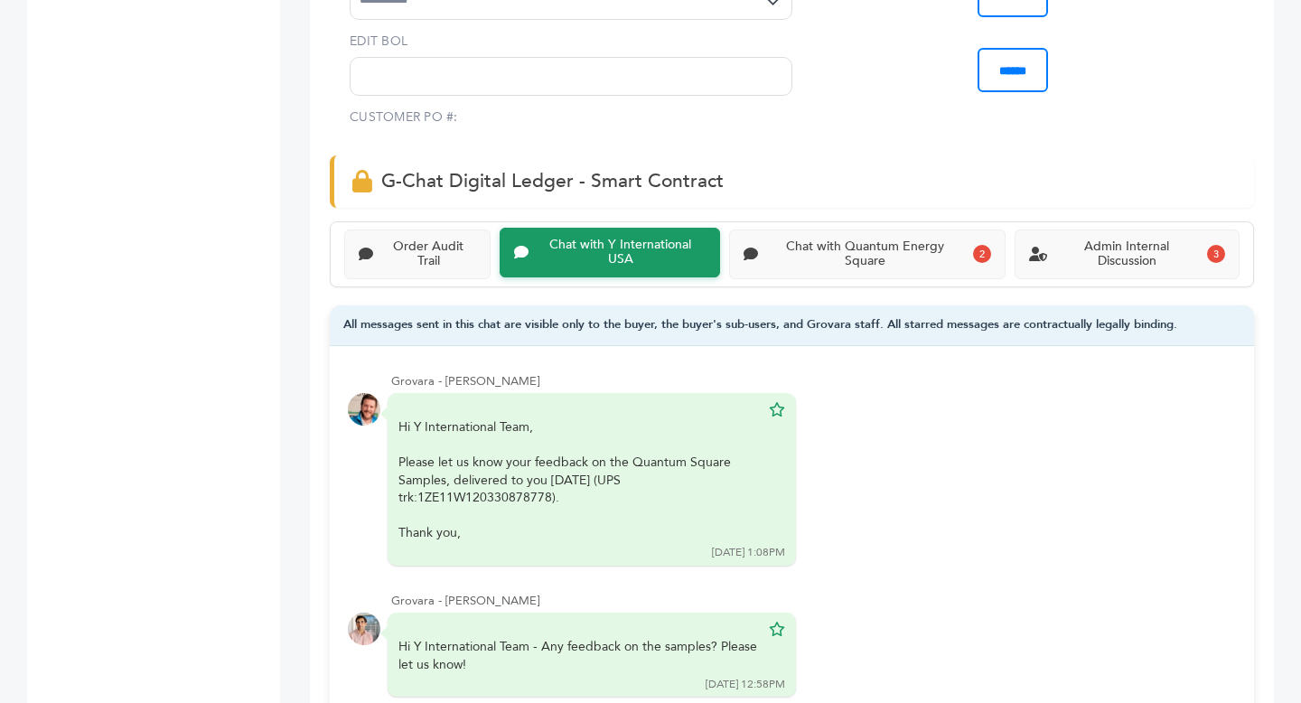
scroll to position [1083, 0]
click at [917, 237] on div "Chat with Quantum Energy Square" at bounding box center [865, 252] width 201 height 31
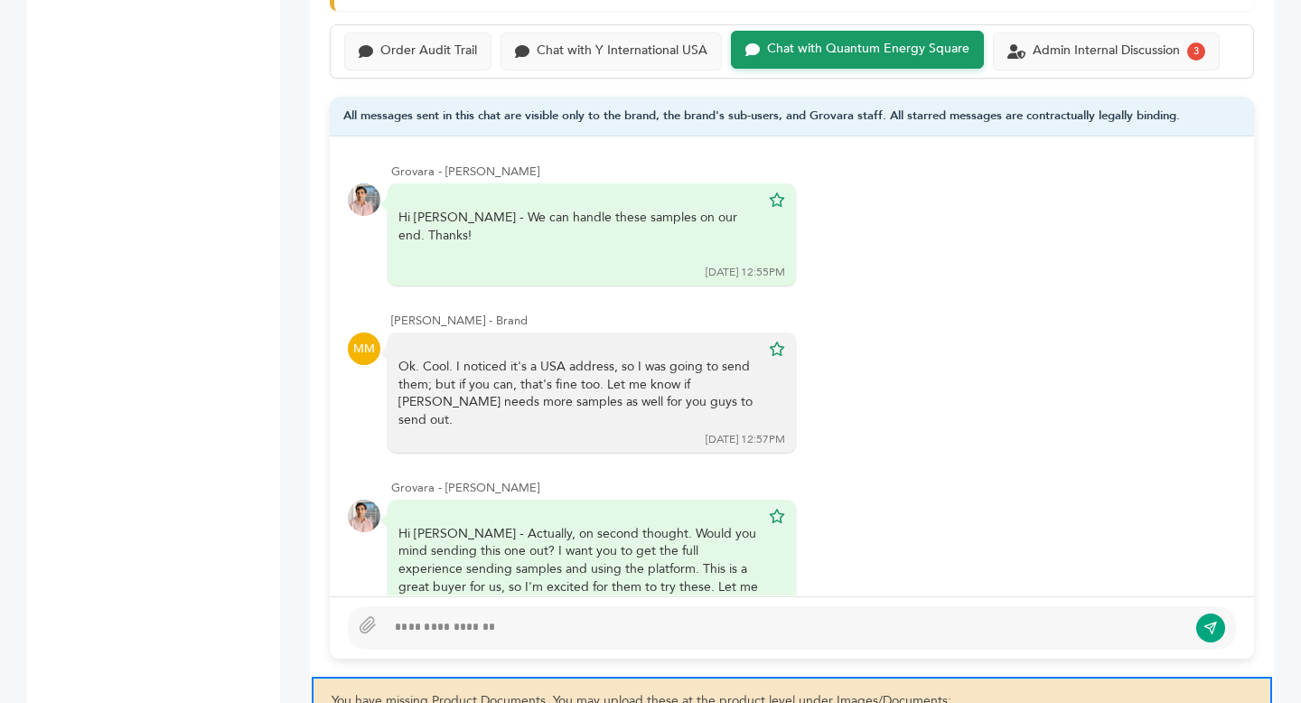
scroll to position [1266, 0]
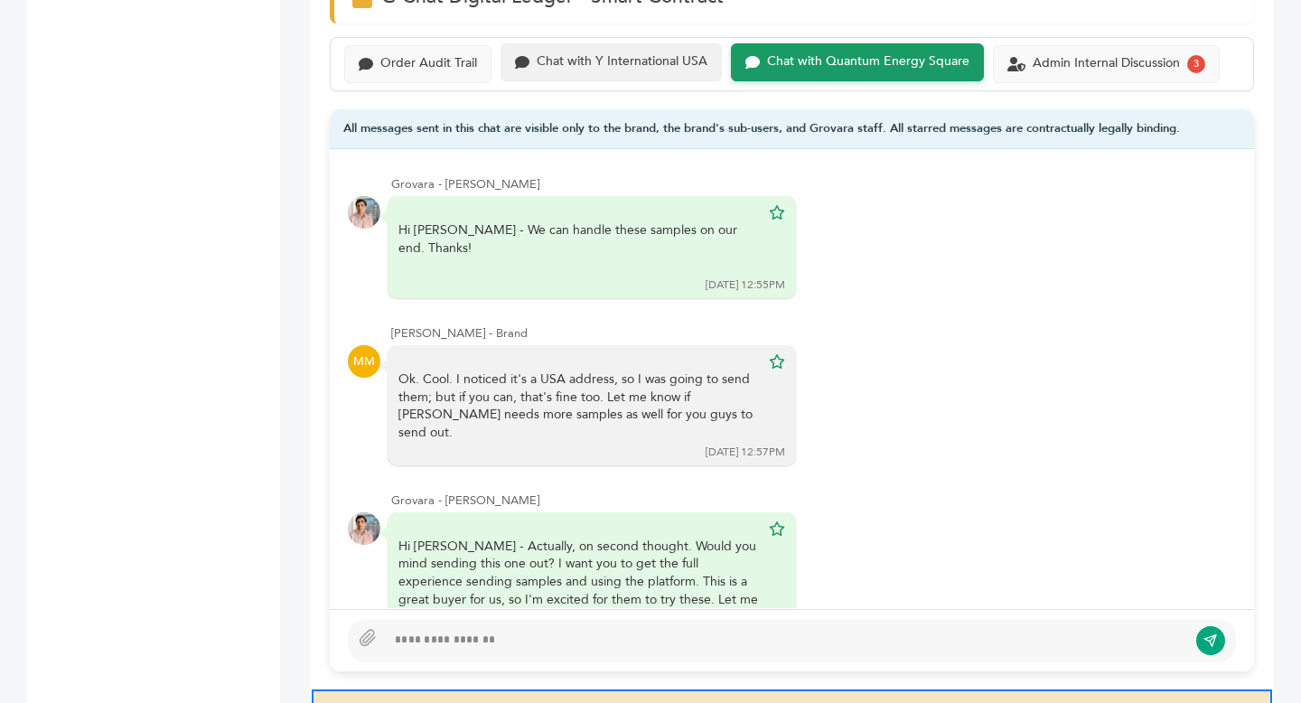
click at [609, 51] on div "Chat with Y International USA" at bounding box center [610, 62] width 221 height 38
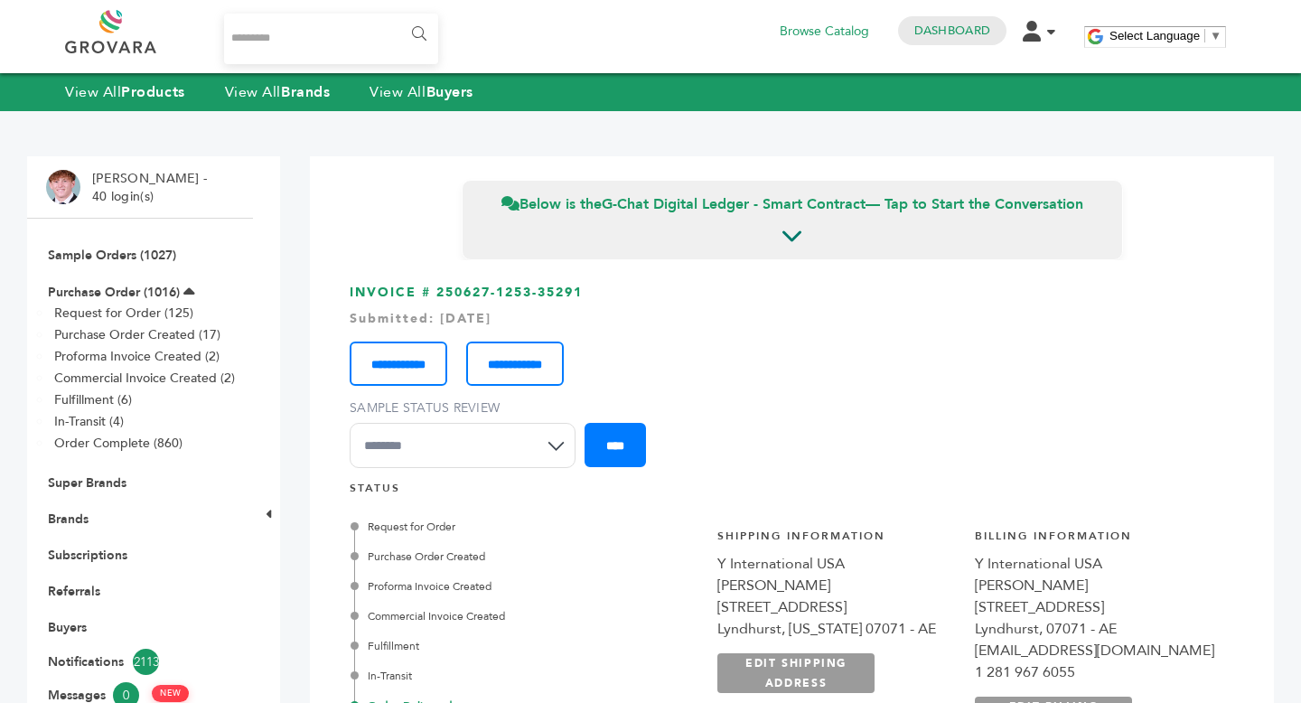
scroll to position [1083, 0]
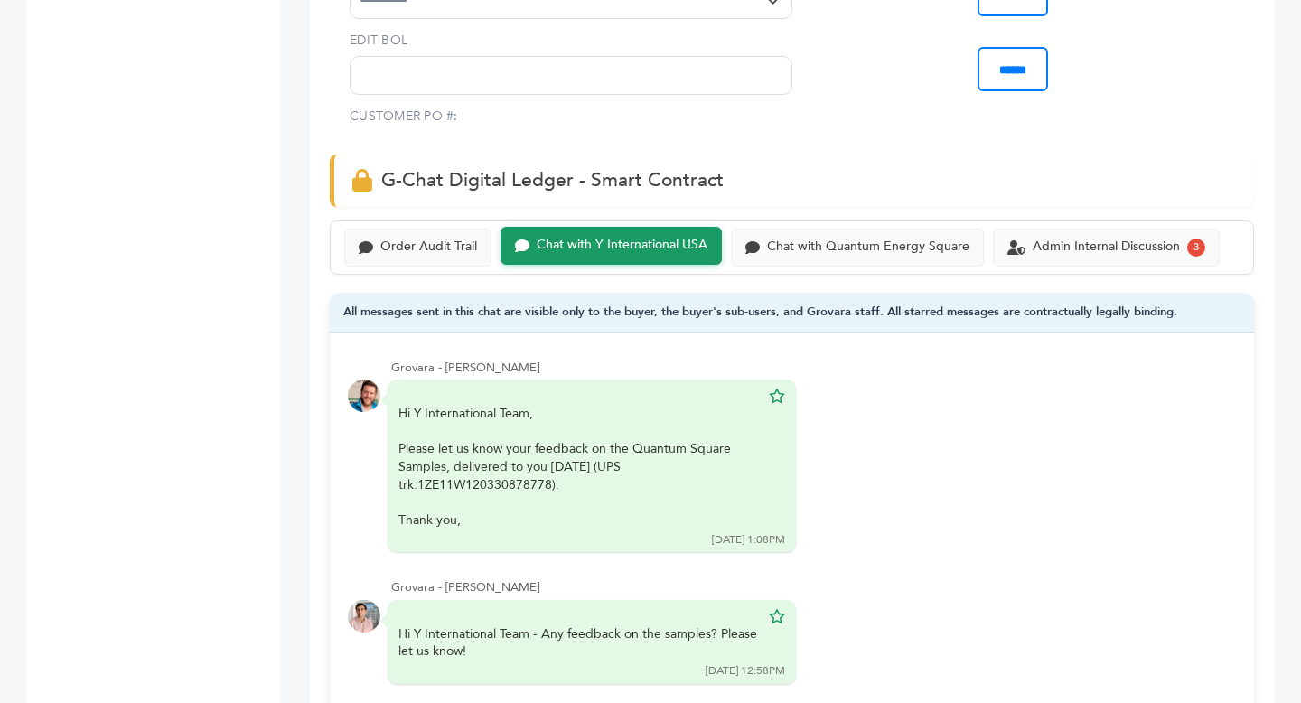
scroll to position [1159, 0]
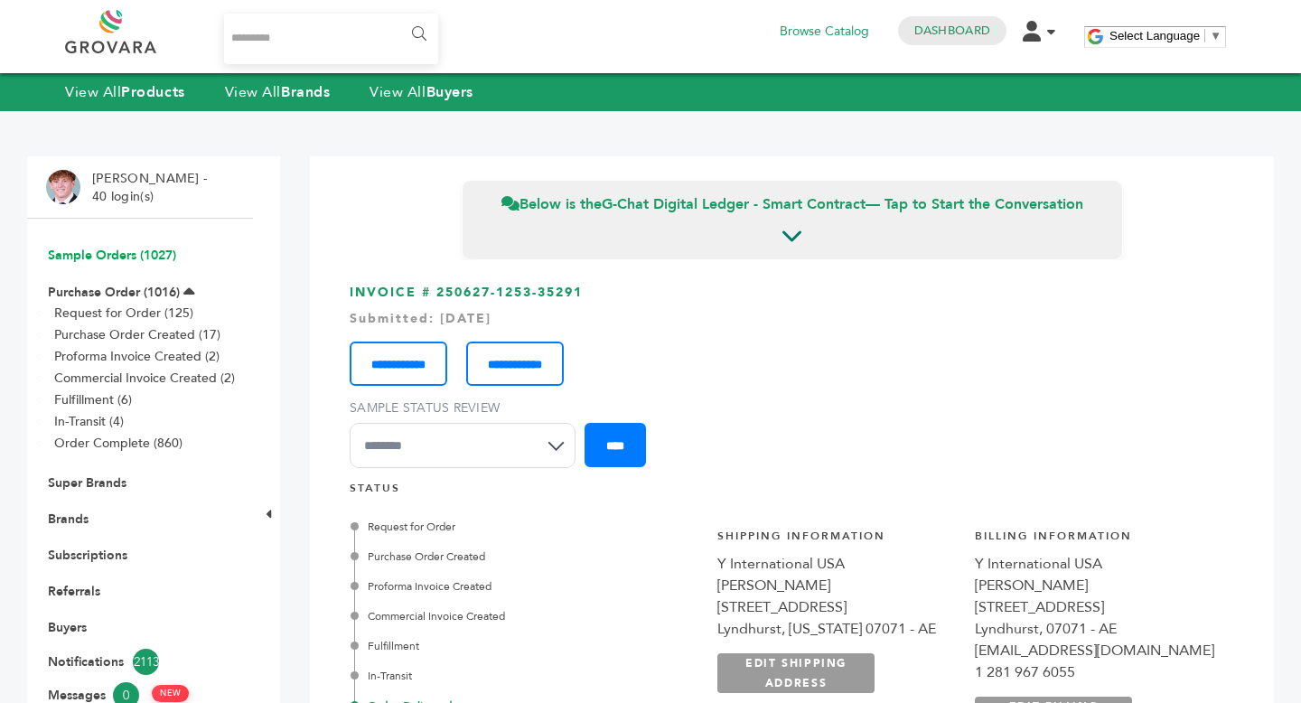
click at [148, 261] on link "Sample Orders (1027)" at bounding box center [112, 255] width 128 height 17
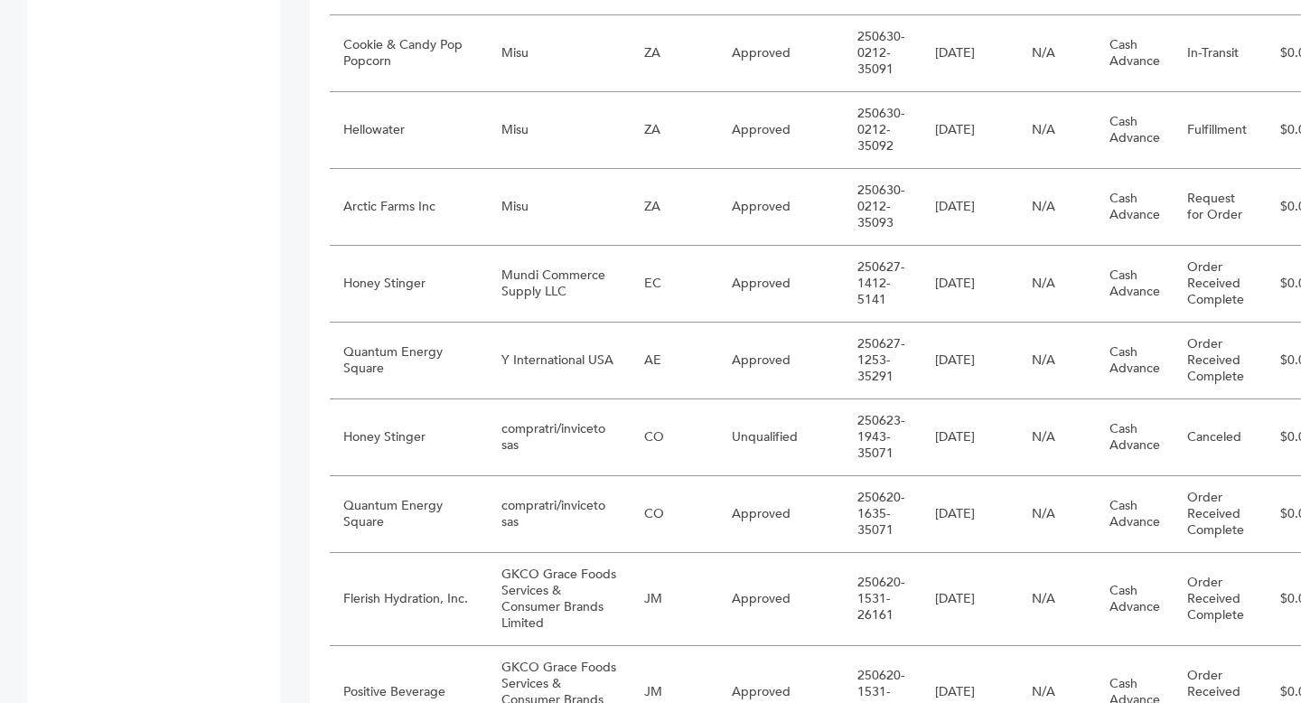
scroll to position [1292, 0]
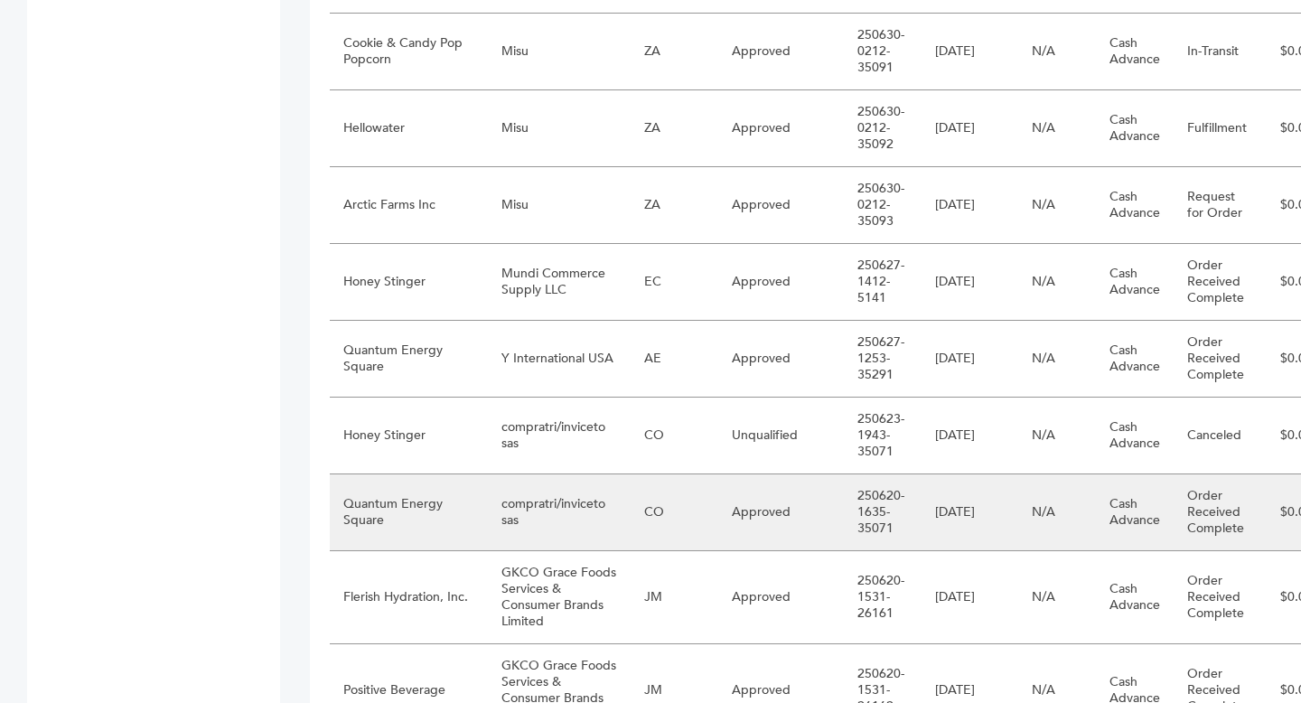
click at [488, 547] on td "compratri/inviceto sas" at bounding box center [559, 512] width 143 height 77
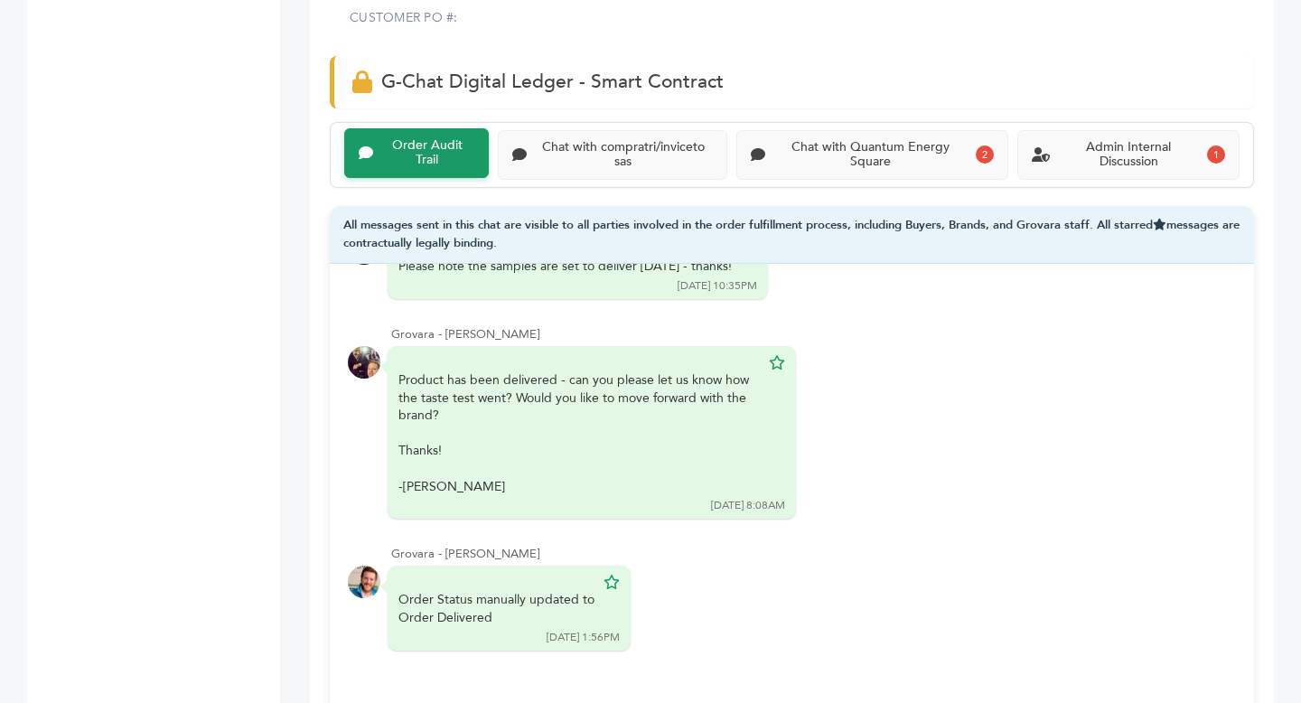
scroll to position [1041, 0]
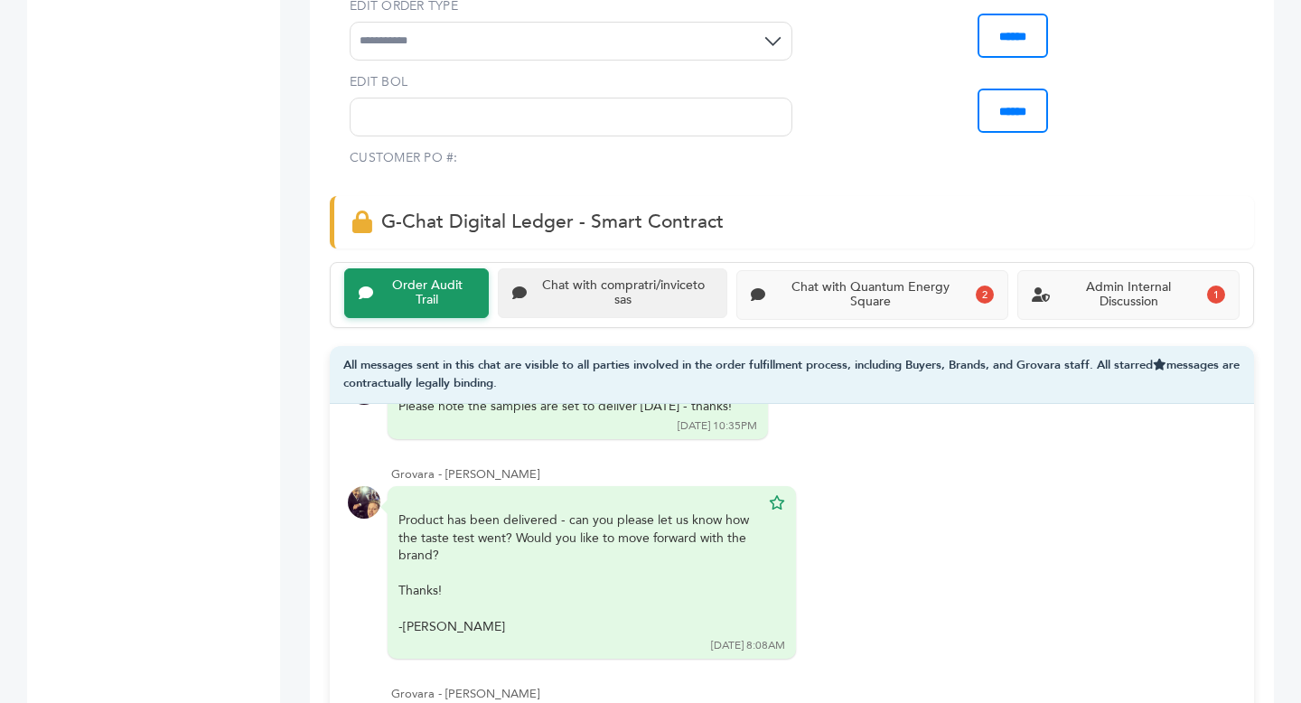
click at [664, 275] on div "Chat with compratri/inviceto sas" at bounding box center [612, 293] width 229 height 51
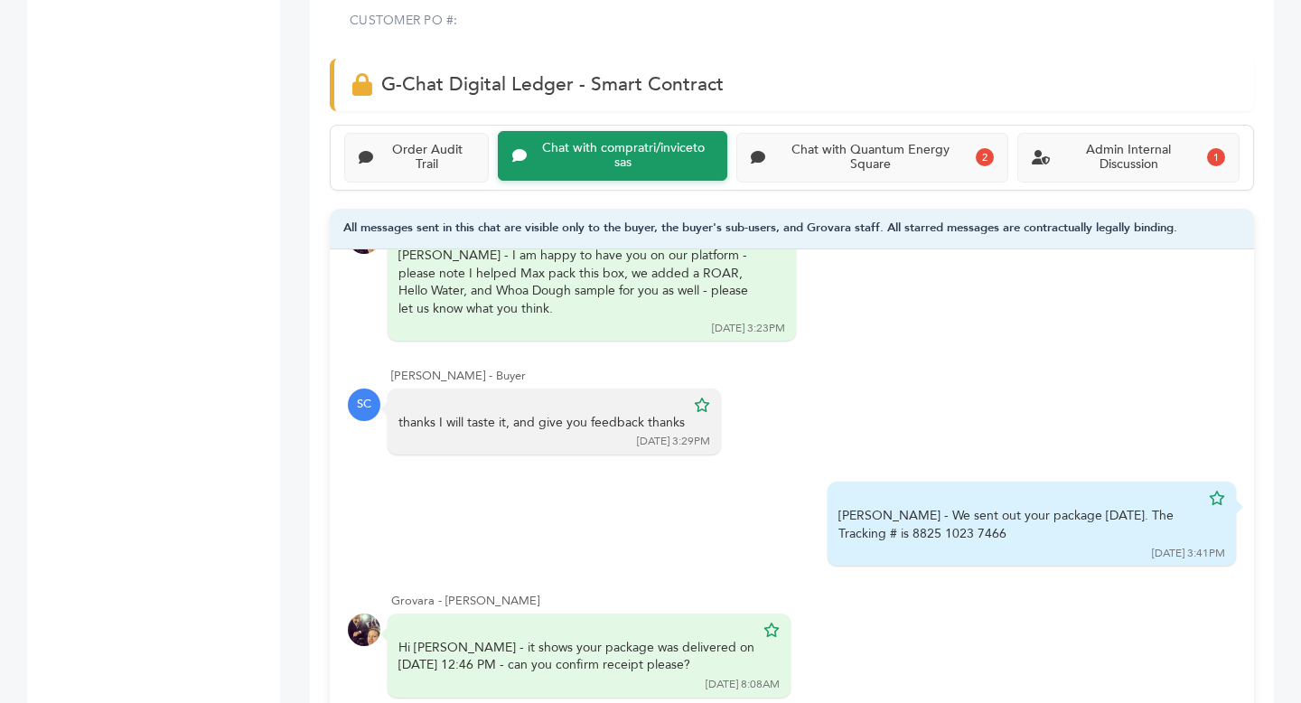
scroll to position [943, 0]
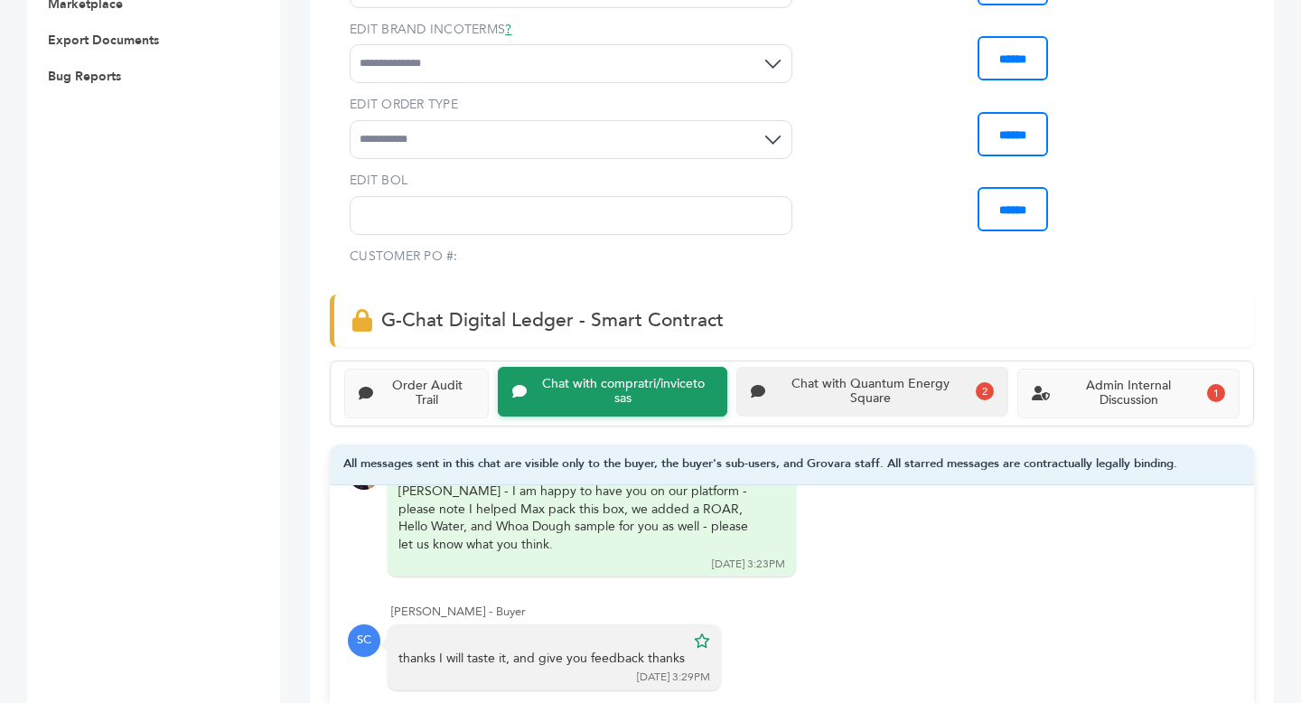
click at [808, 383] on div "Chat with Quantum Energy Square" at bounding box center [870, 392] width 197 height 31
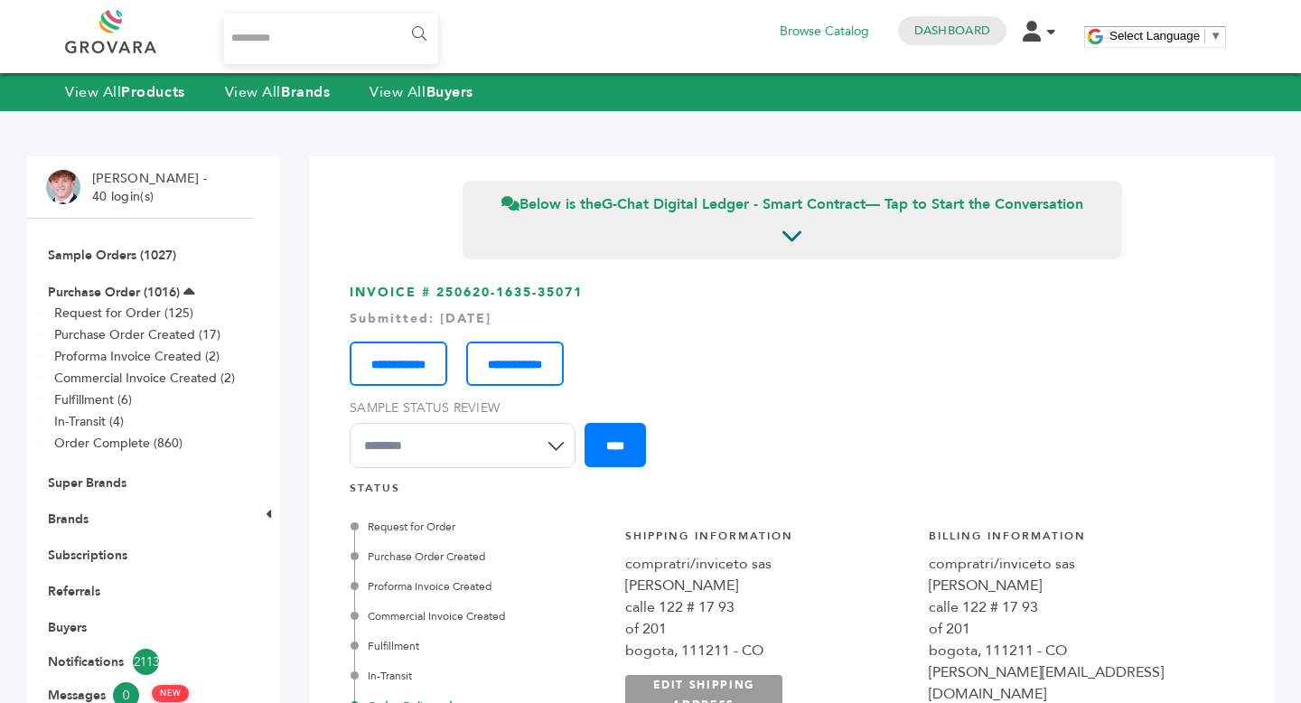
click at [532, 2] on div "****** 0 Browse Catalog Dashboard Edit Account Order Management Sign Out Select…" at bounding box center [650, 36] width 1171 height 73
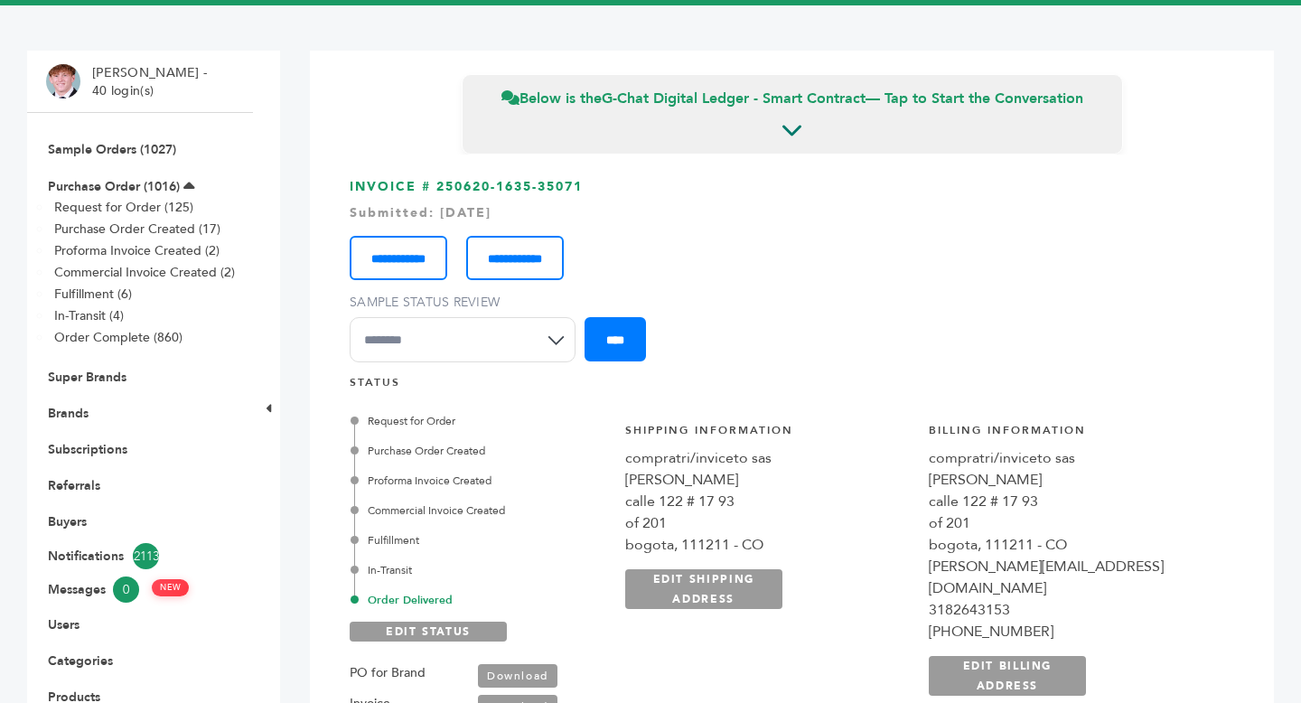
scroll to position [126, 0]
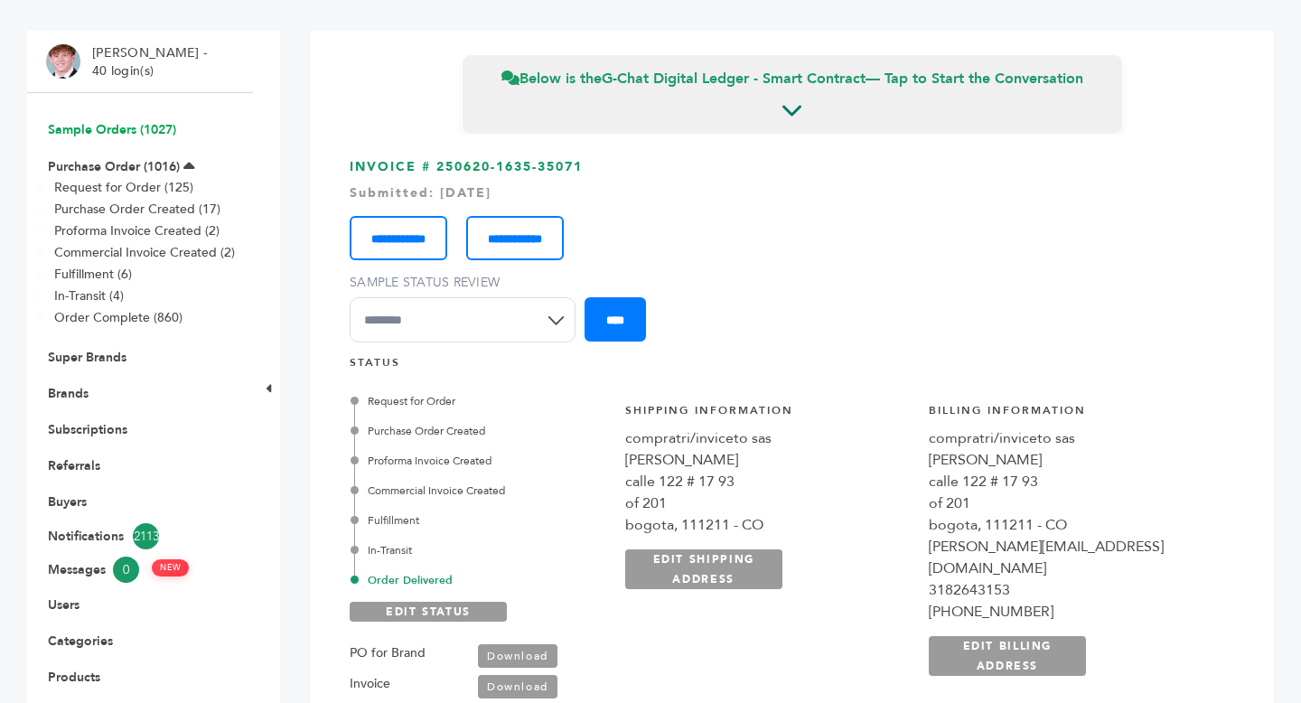
click at [158, 123] on link "Sample Orders (1027)" at bounding box center [112, 129] width 128 height 17
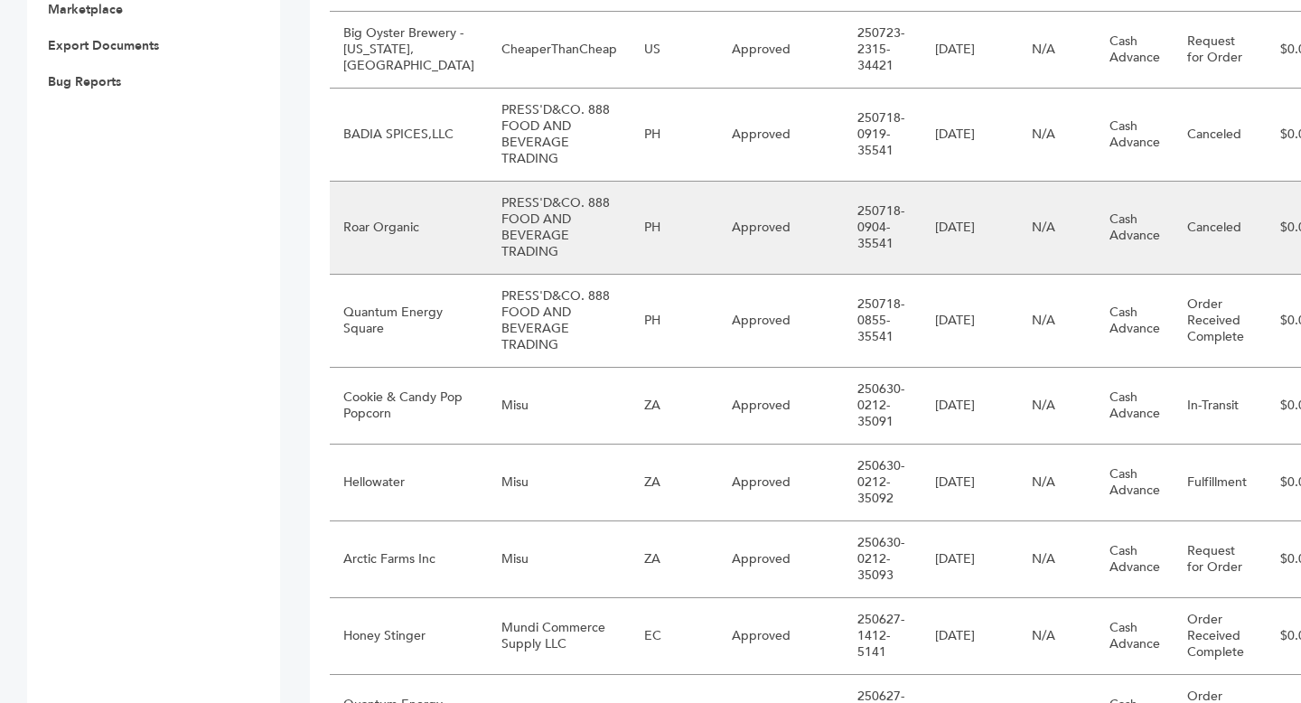
scroll to position [942, 0]
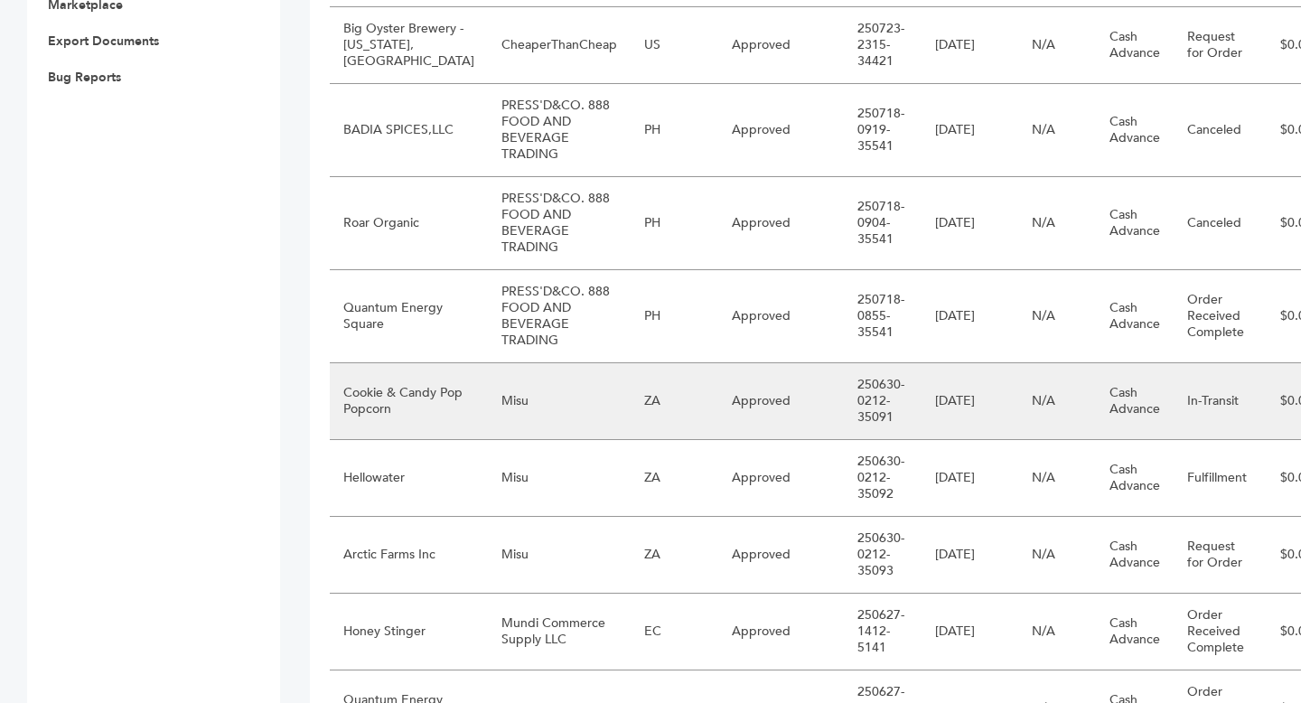
click at [488, 439] on td "Misu" at bounding box center [559, 401] width 143 height 77
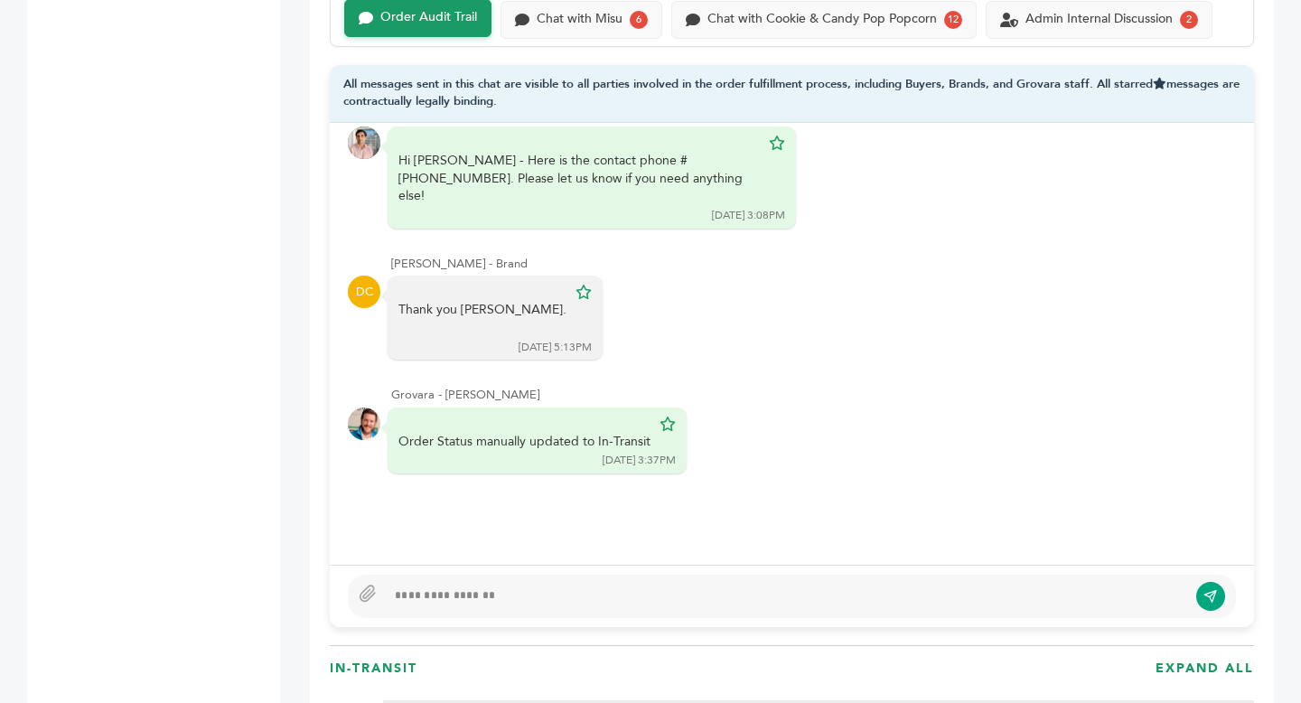
scroll to position [651, 0]
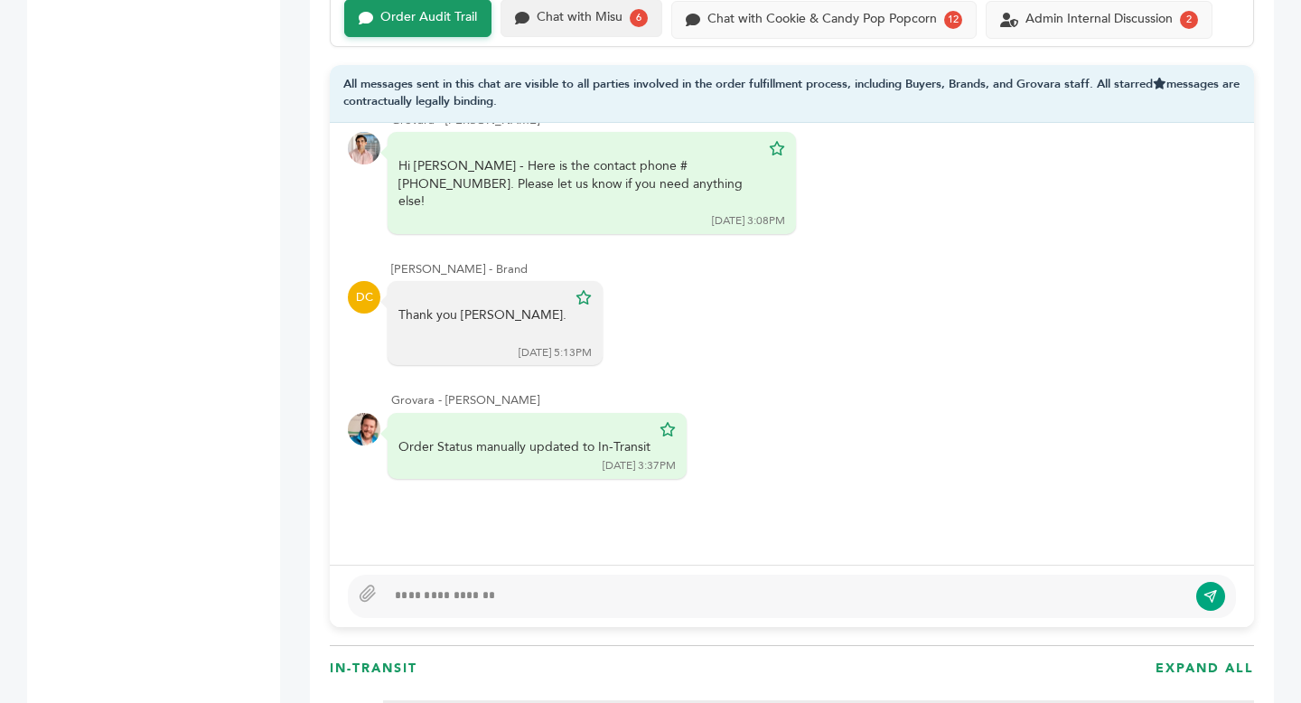
click at [571, 21] on div "Chat with Misu" at bounding box center [580, 17] width 86 height 15
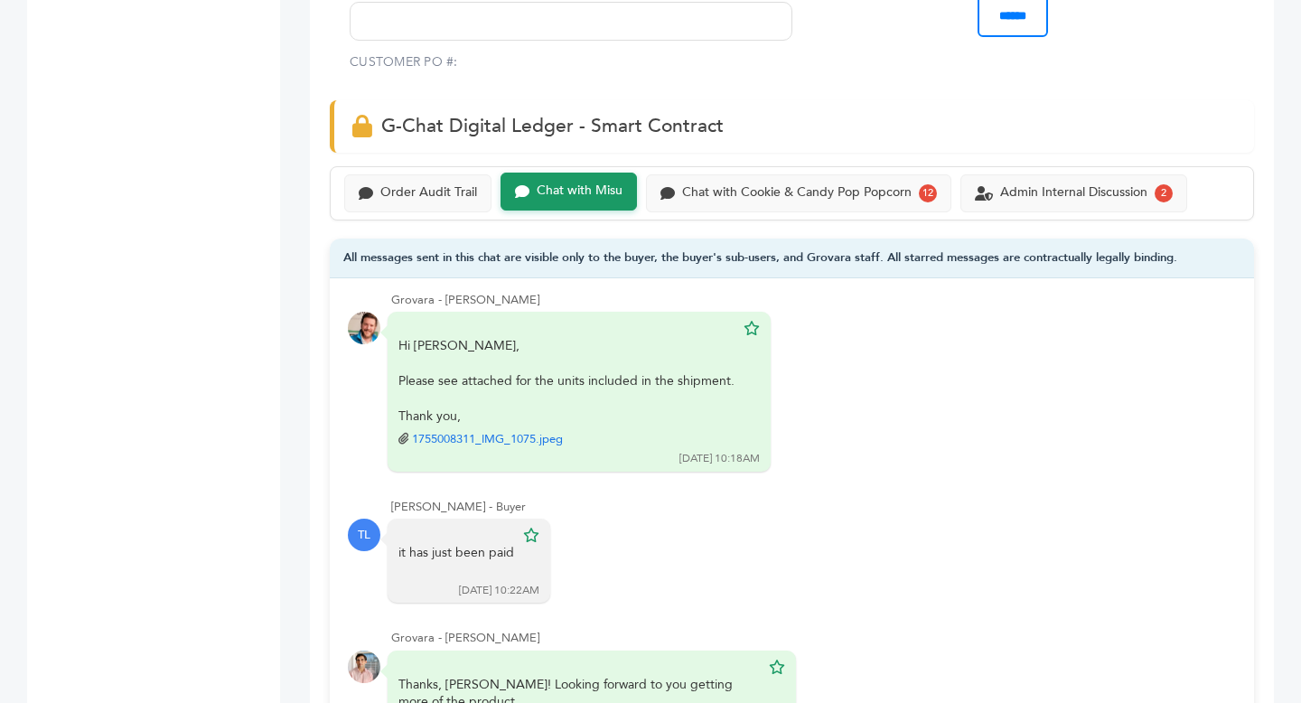
scroll to position [1135, 0]
click at [733, 195] on div "Chat with Cookie & Candy Pop Popcorn" at bounding box center [796, 192] width 229 height 15
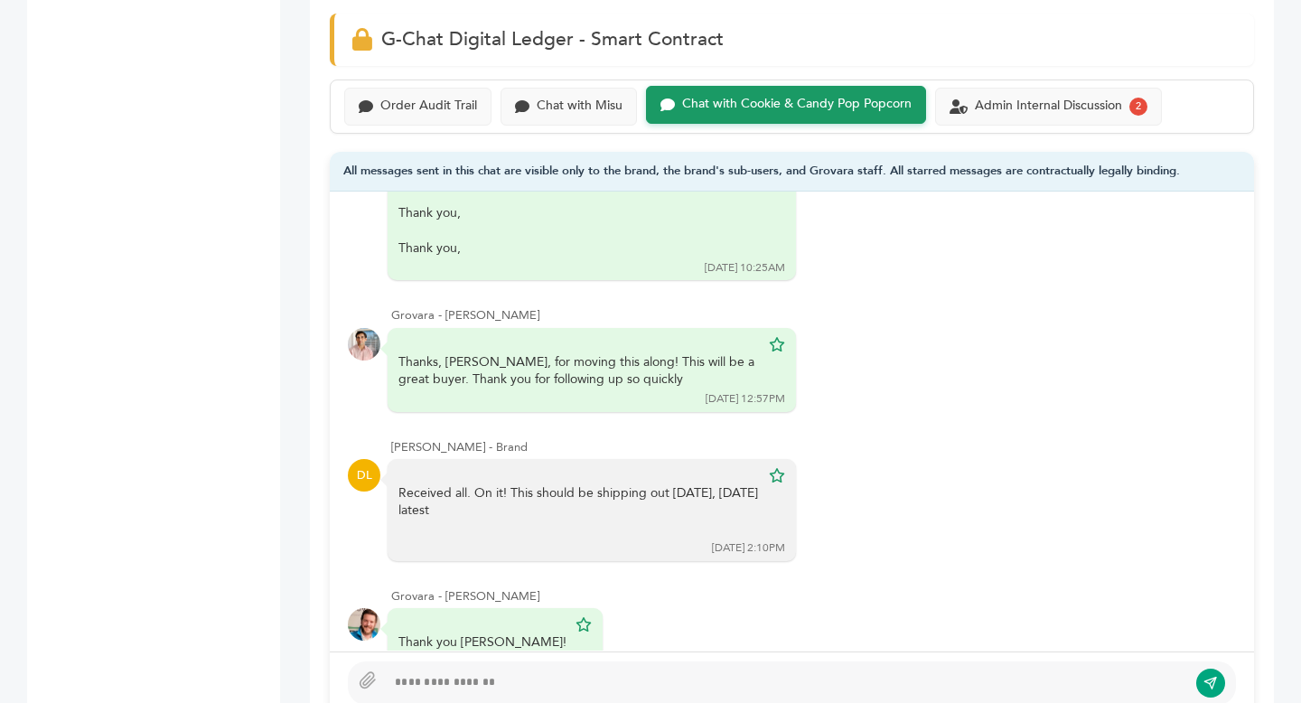
scroll to position [1226, 0]
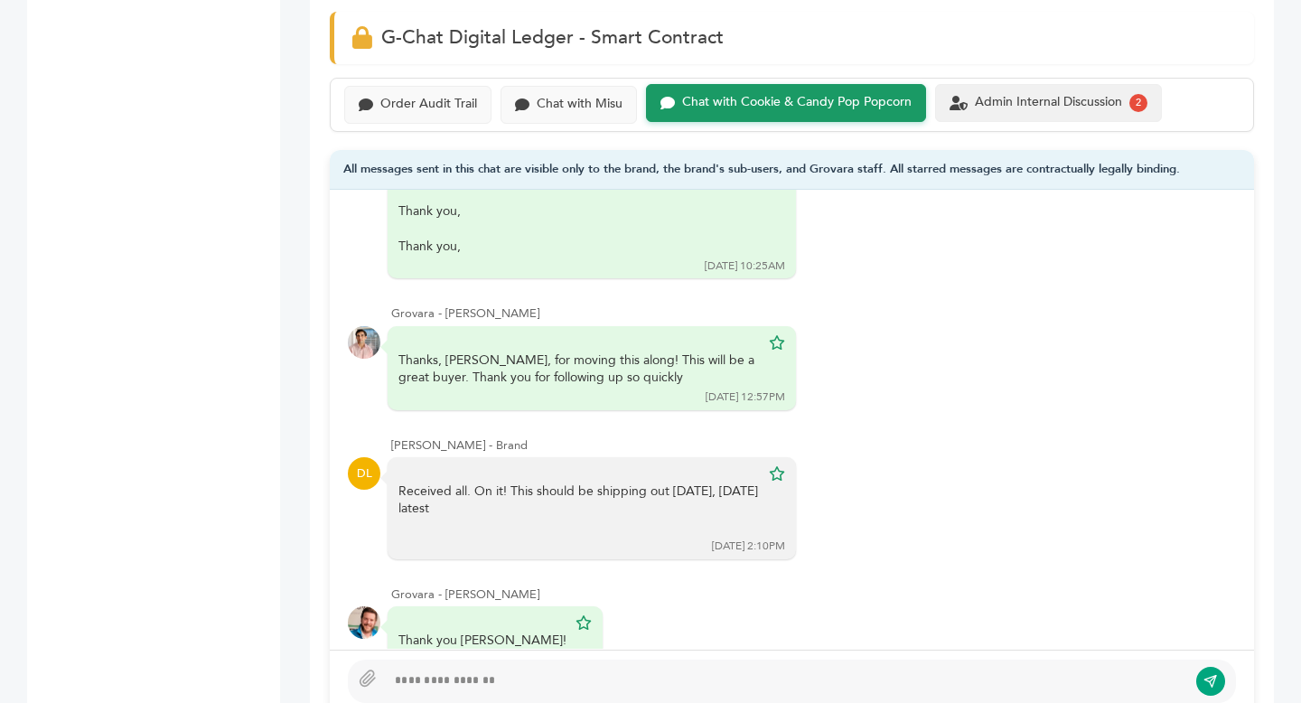
click at [1039, 92] on div "Admin Internal Discussion 2" at bounding box center [1048, 103] width 227 height 38
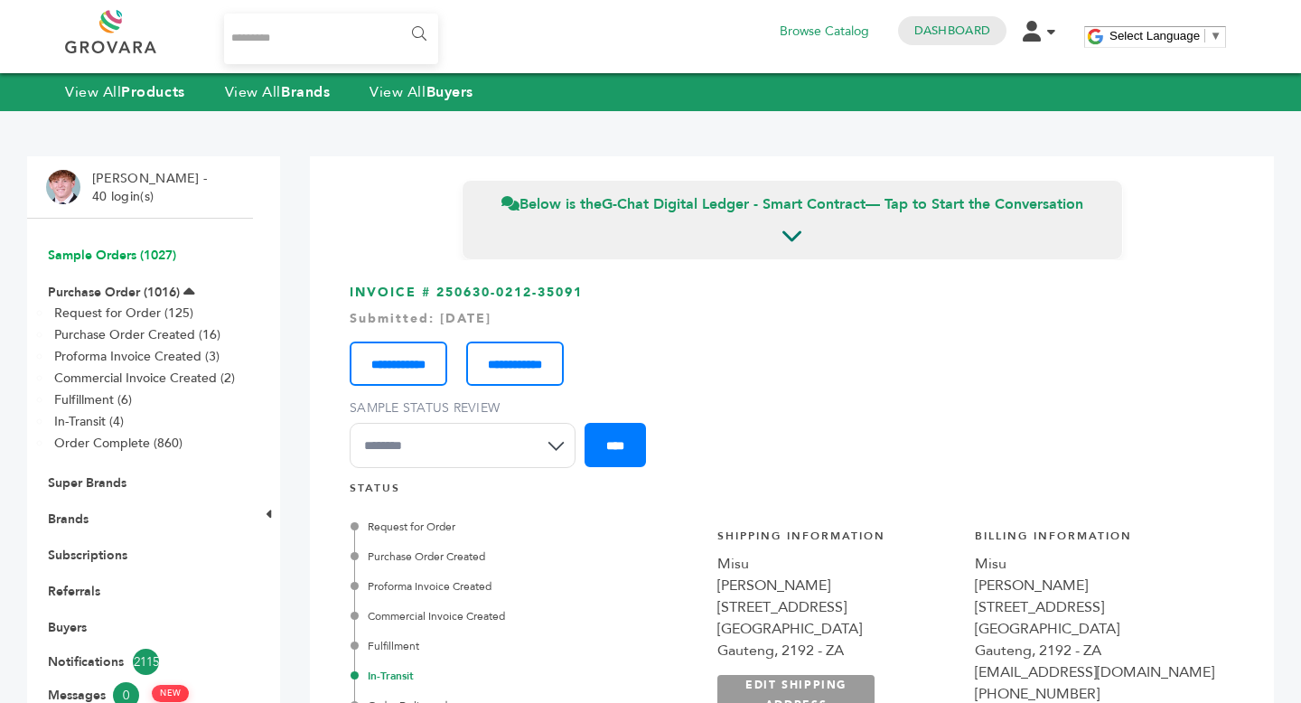
click at [136, 253] on link "Sample Orders (1027)" at bounding box center [112, 255] width 128 height 17
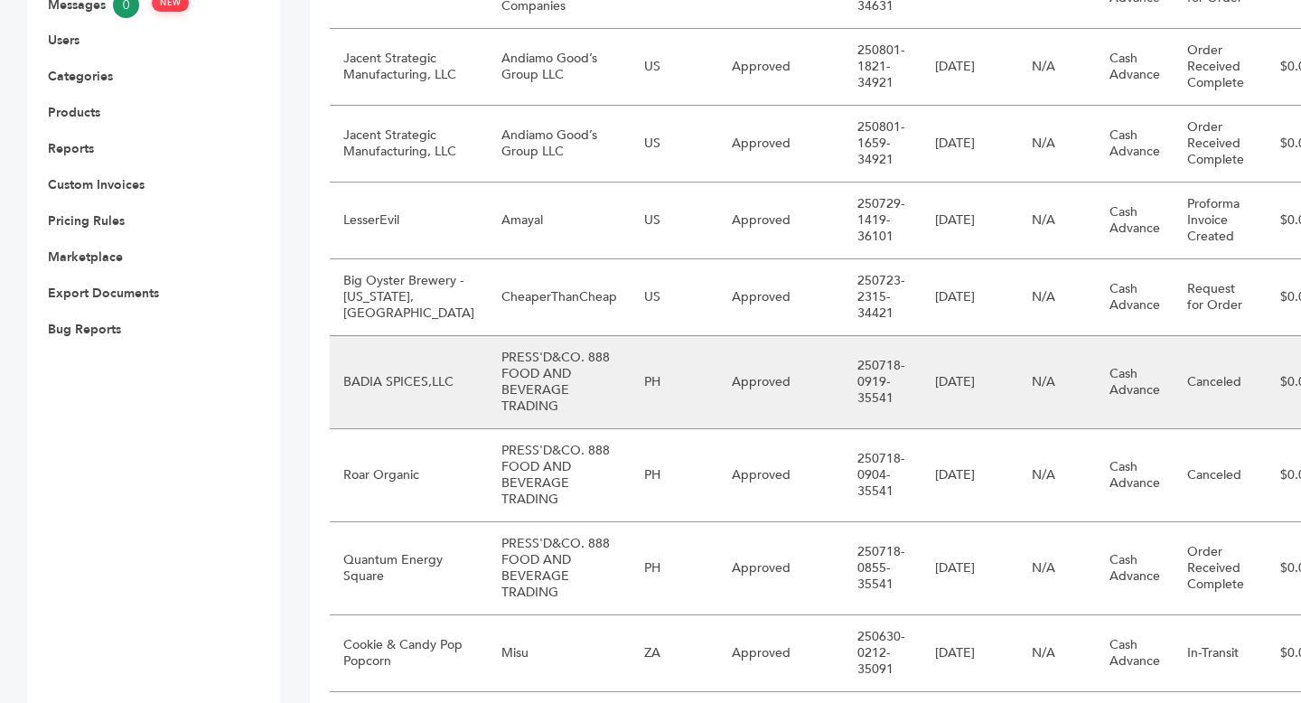
scroll to position [691, 0]
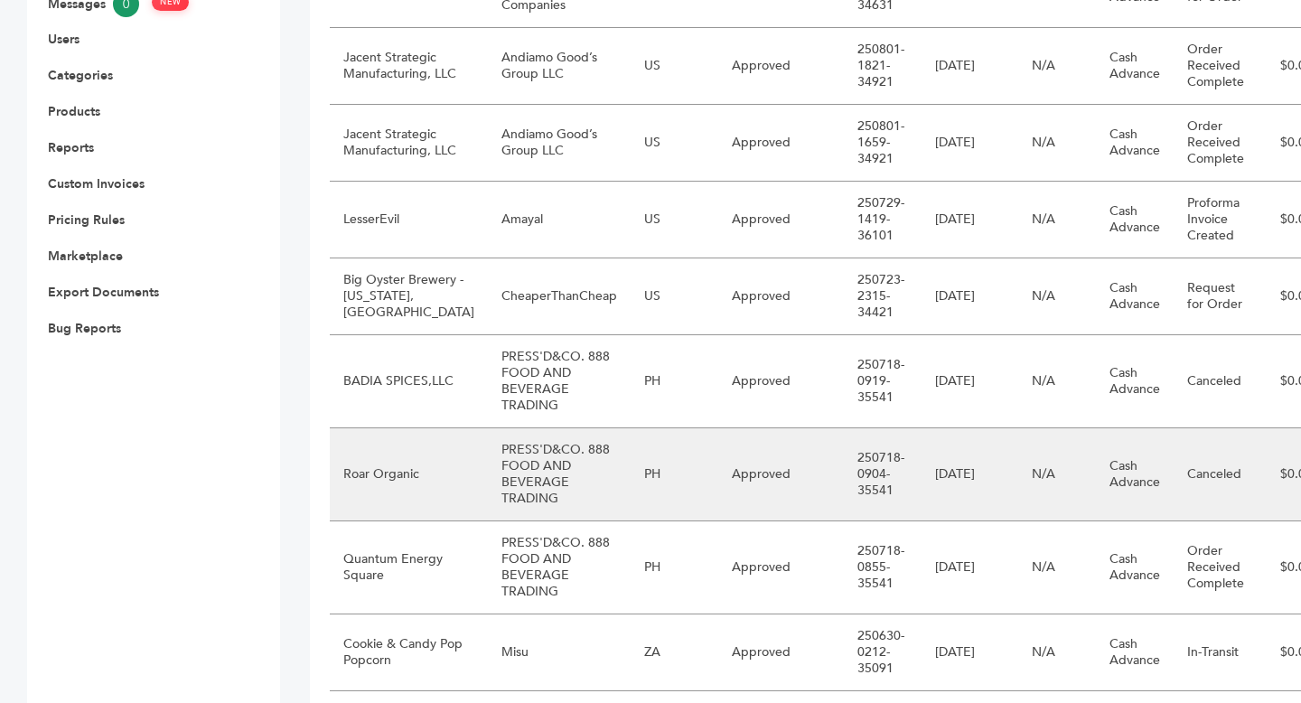
click at [410, 503] on td "Roar Organic" at bounding box center [409, 474] width 158 height 93
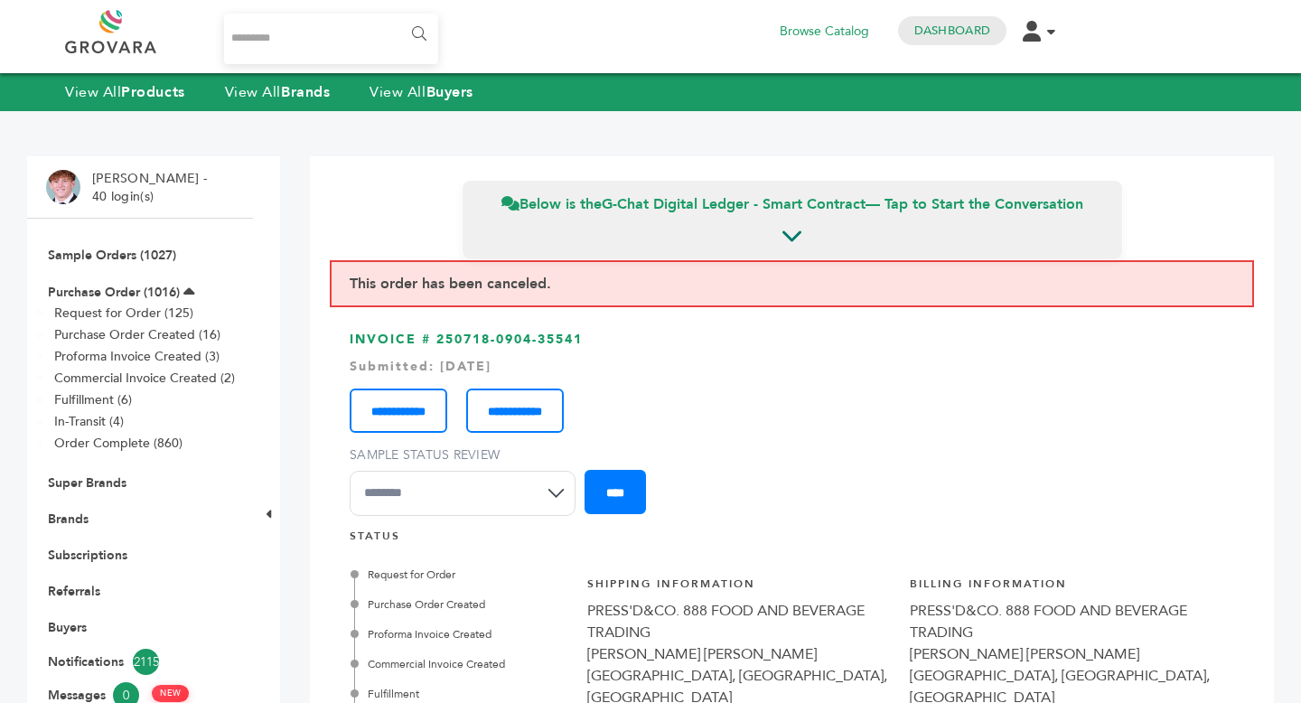
scroll to position [1240, 0]
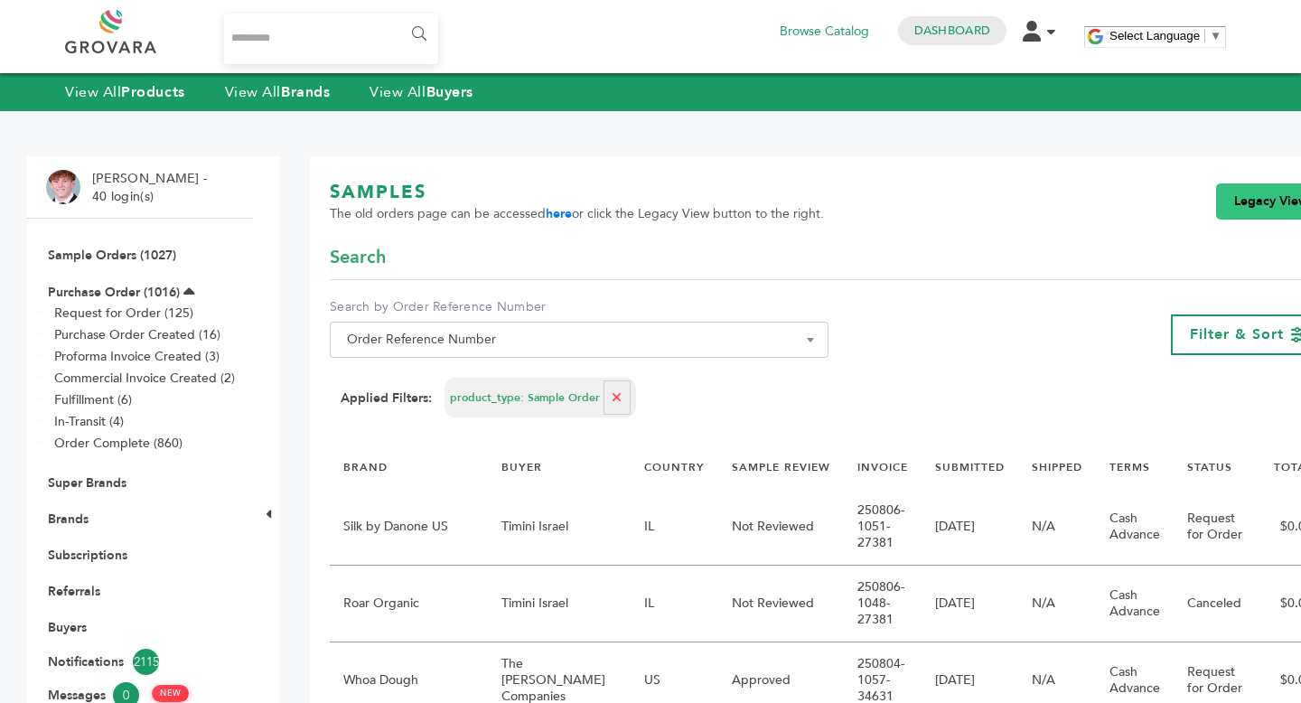
click at [1216, 210] on link "Legacy View" at bounding box center [1271, 201] width 110 height 36
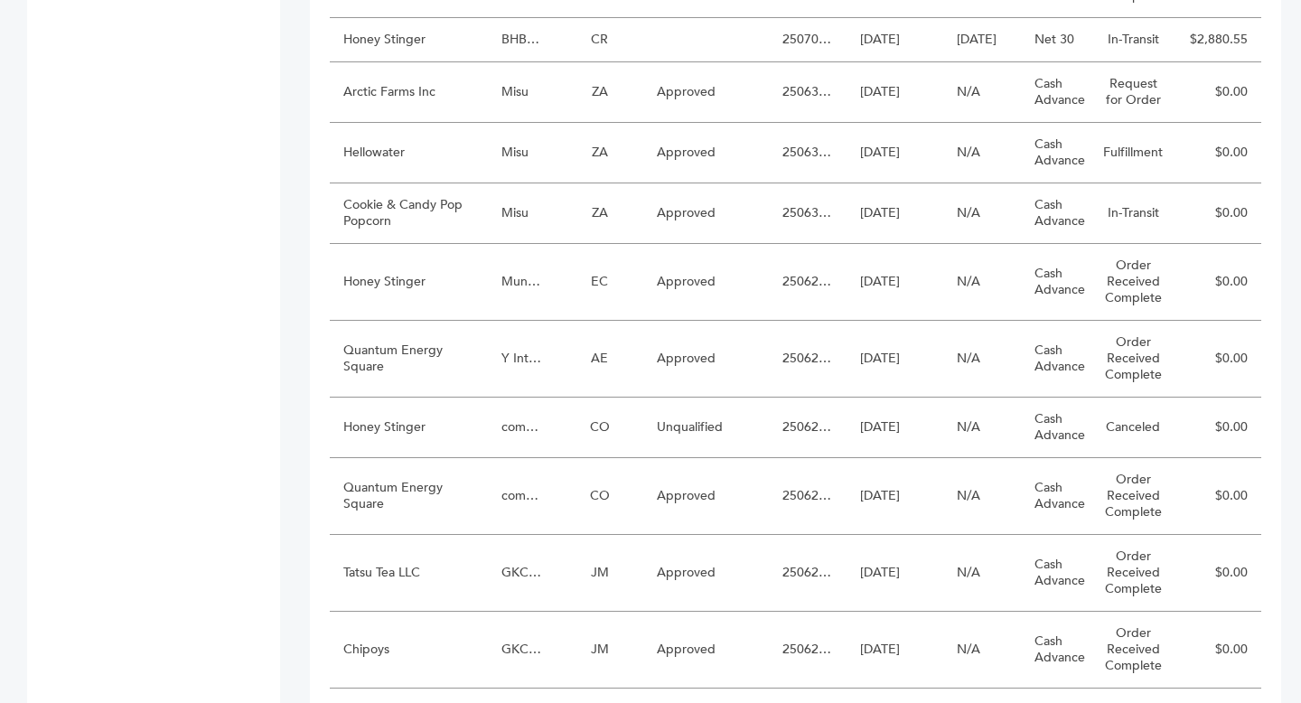
scroll to position [1540, 0]
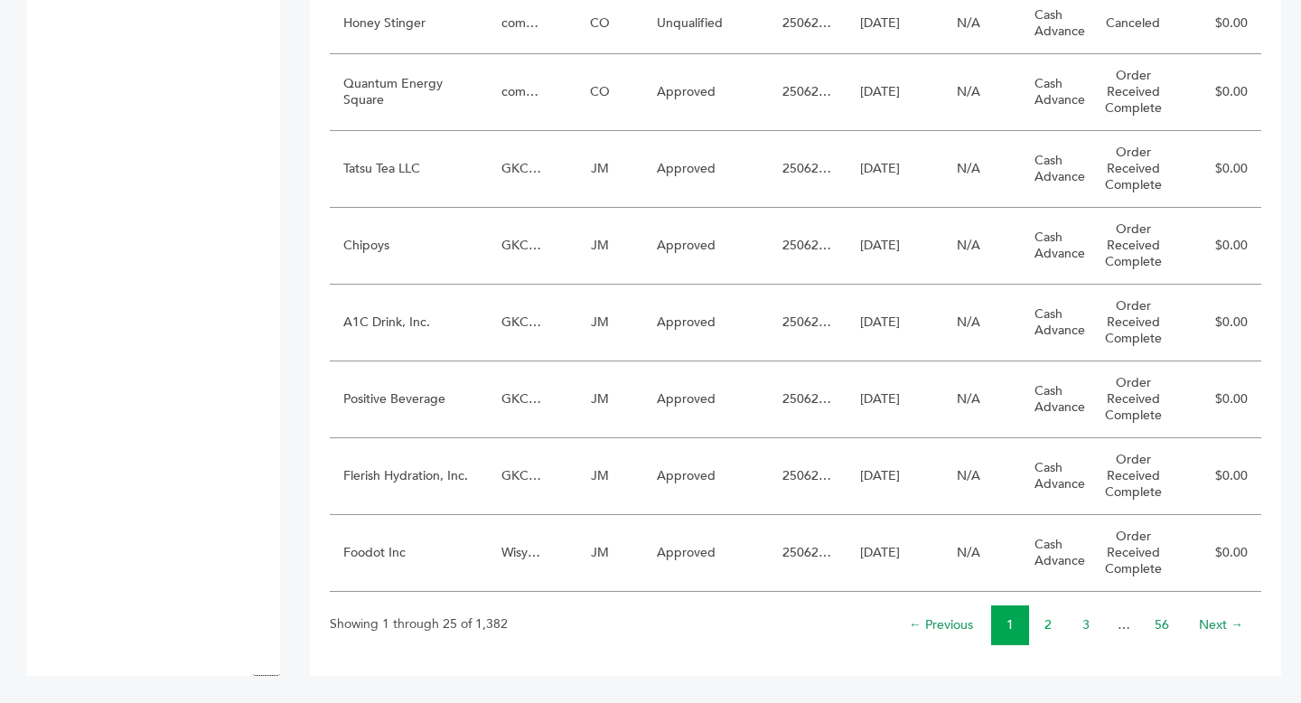
click at [1044, 627] on link "2" at bounding box center [1047, 624] width 7 height 17
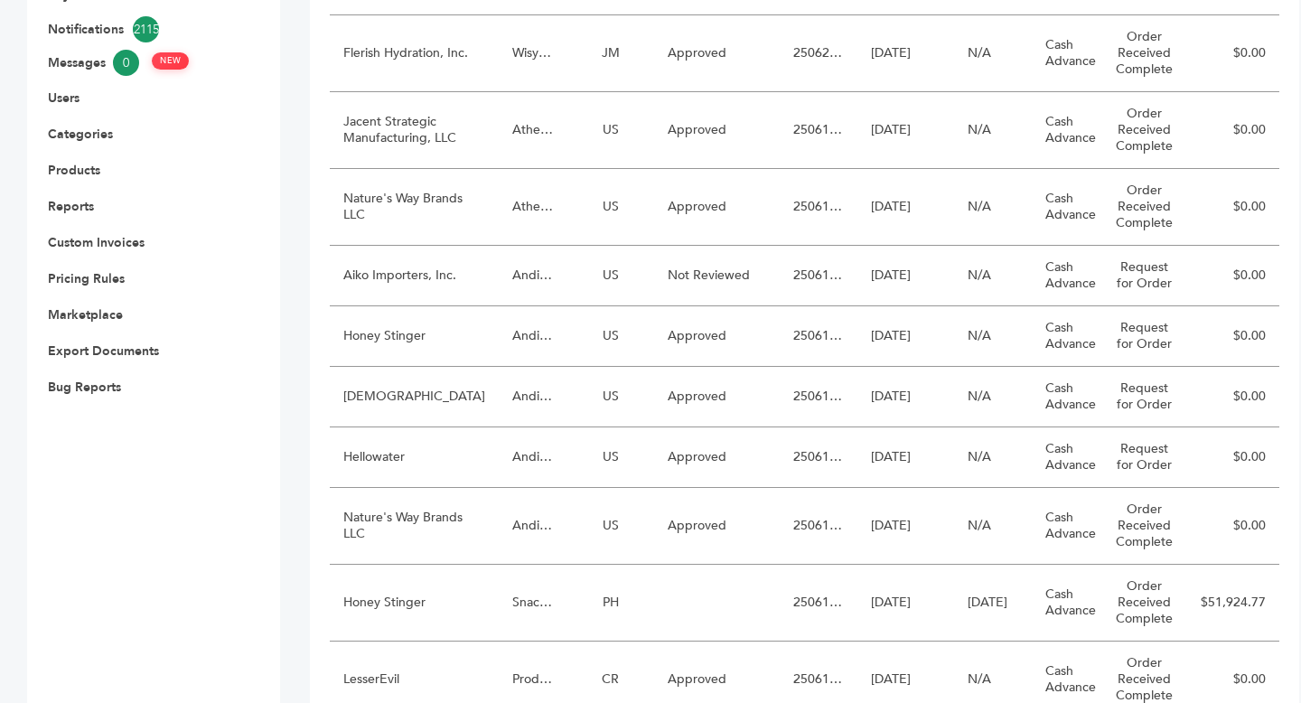
scroll to position [633, 0]
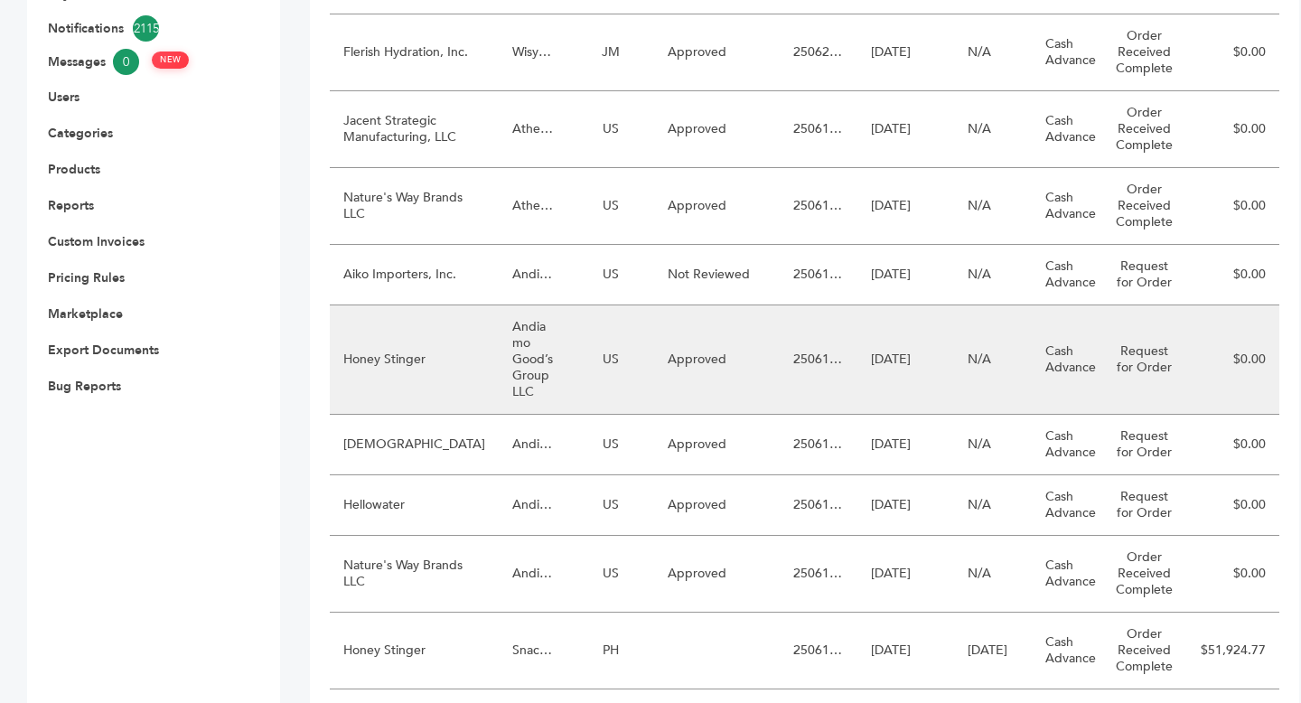
click at [499, 387] on td "Andiamo Good’s Group LLC" at bounding box center [533, 359] width 68 height 109
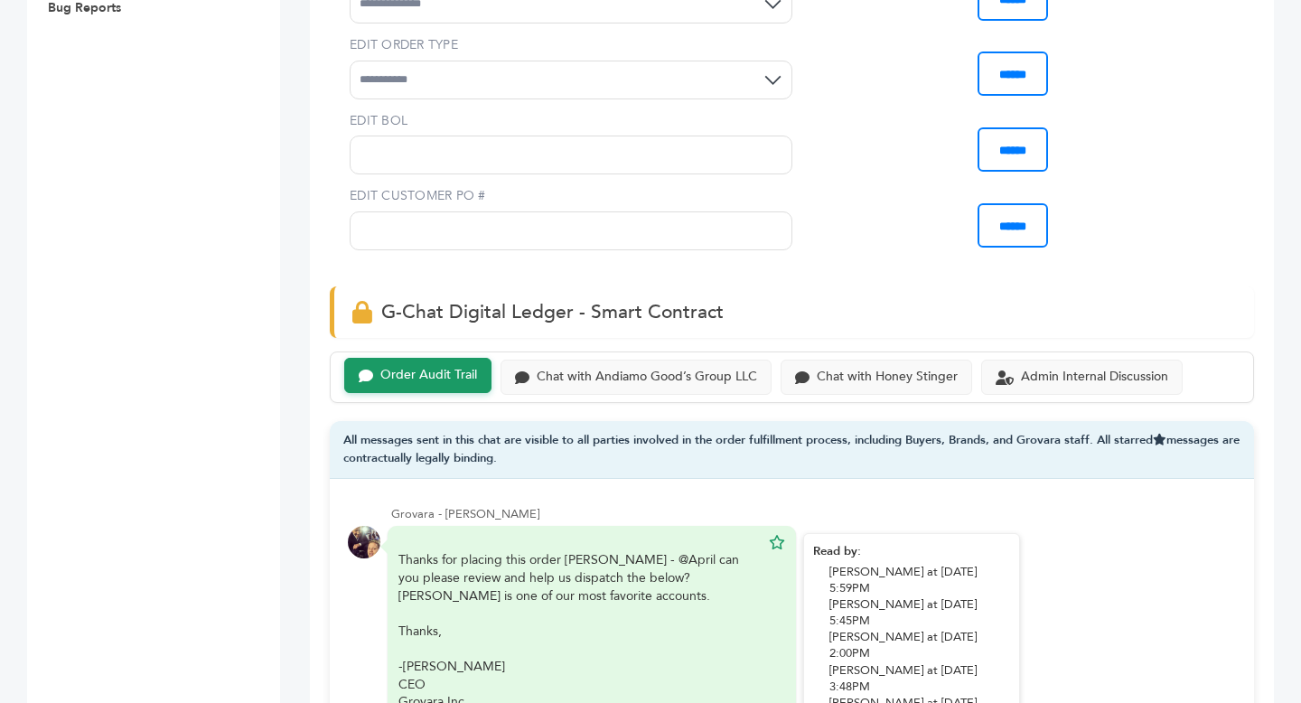
scroll to position [1001, 0]
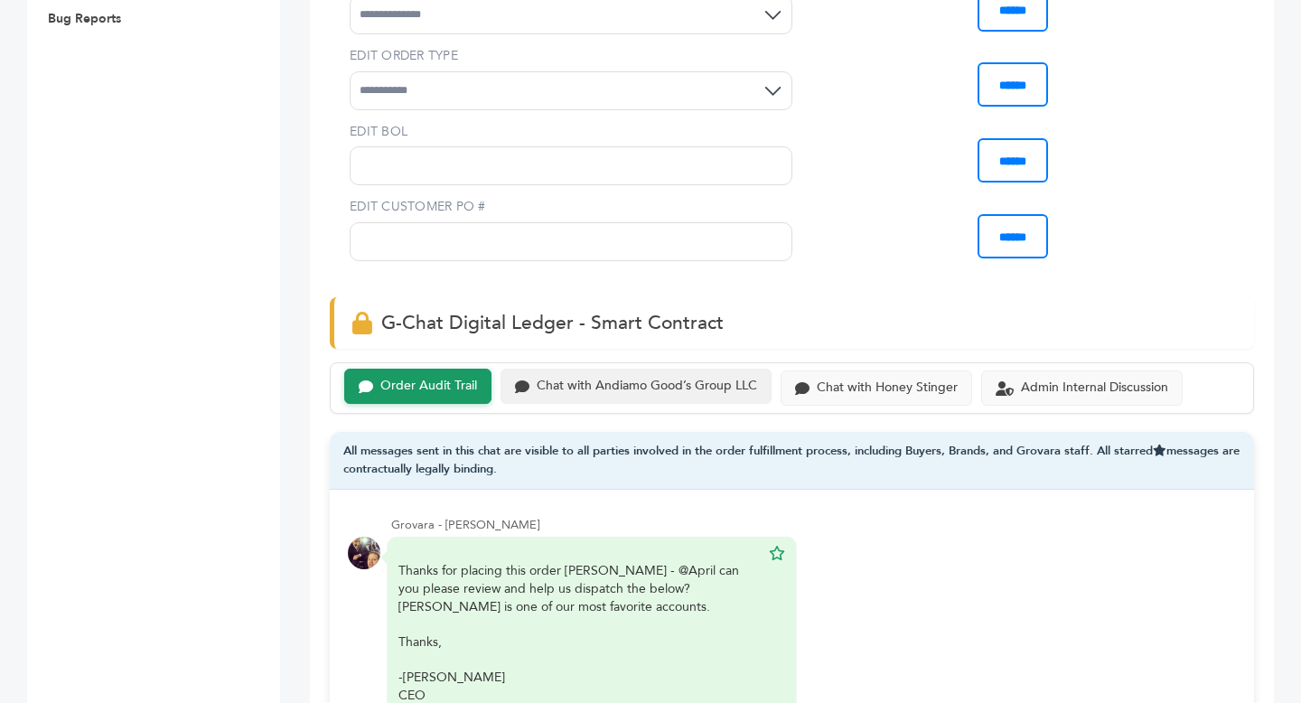
click at [703, 369] on div "Chat with Andiamo Good’s Group LLC" at bounding box center [635, 386] width 271 height 35
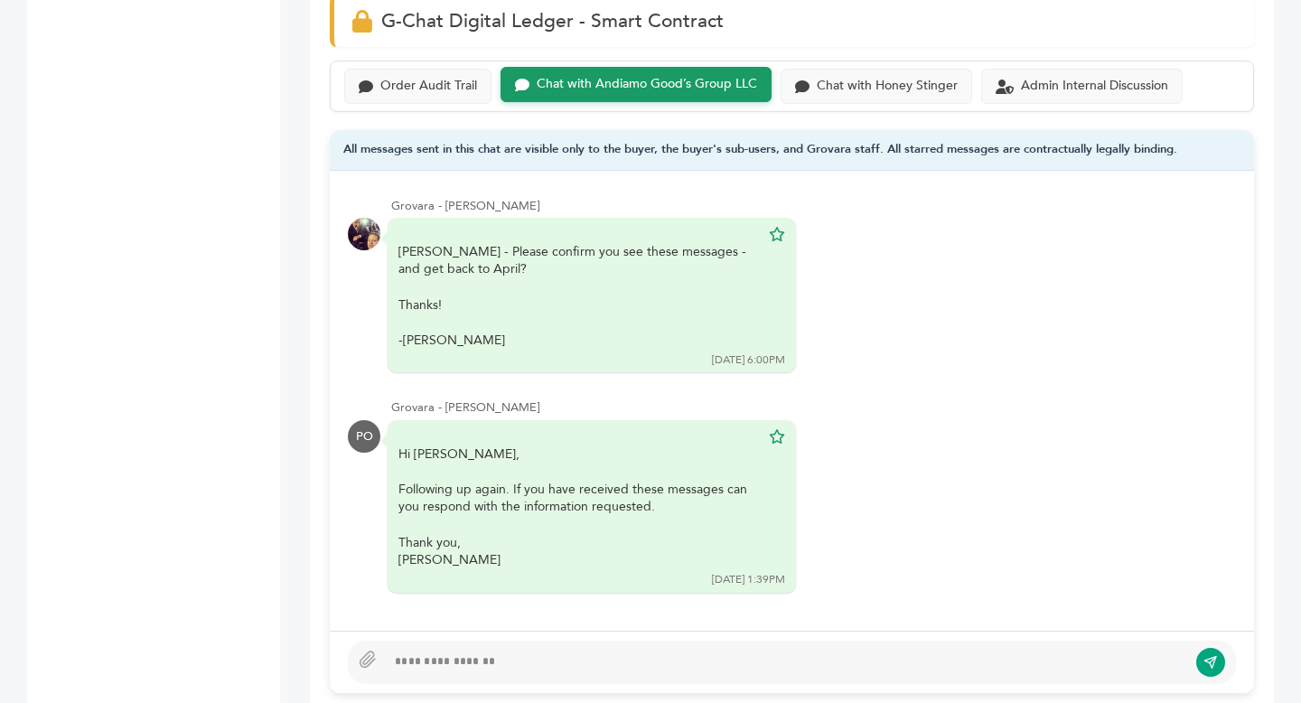
scroll to position [1300, 0]
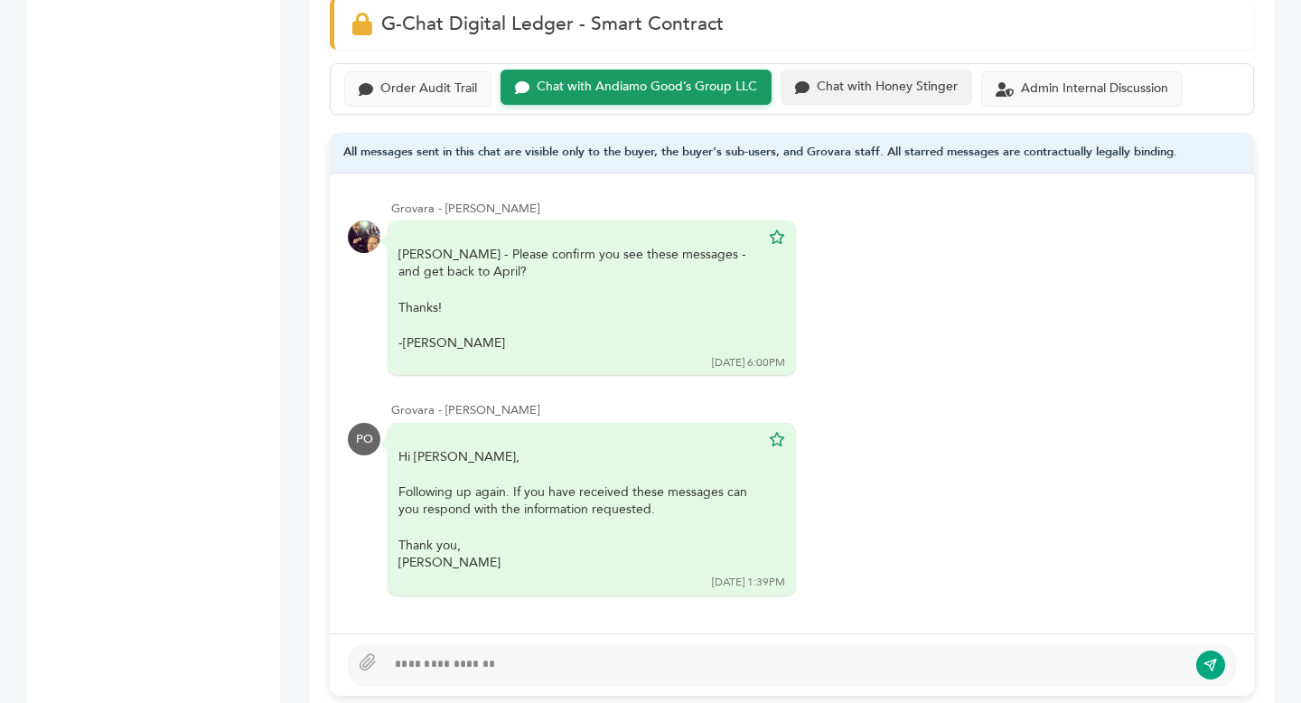
click at [846, 79] on div "Chat with Honey Stinger" at bounding box center [887, 86] width 141 height 15
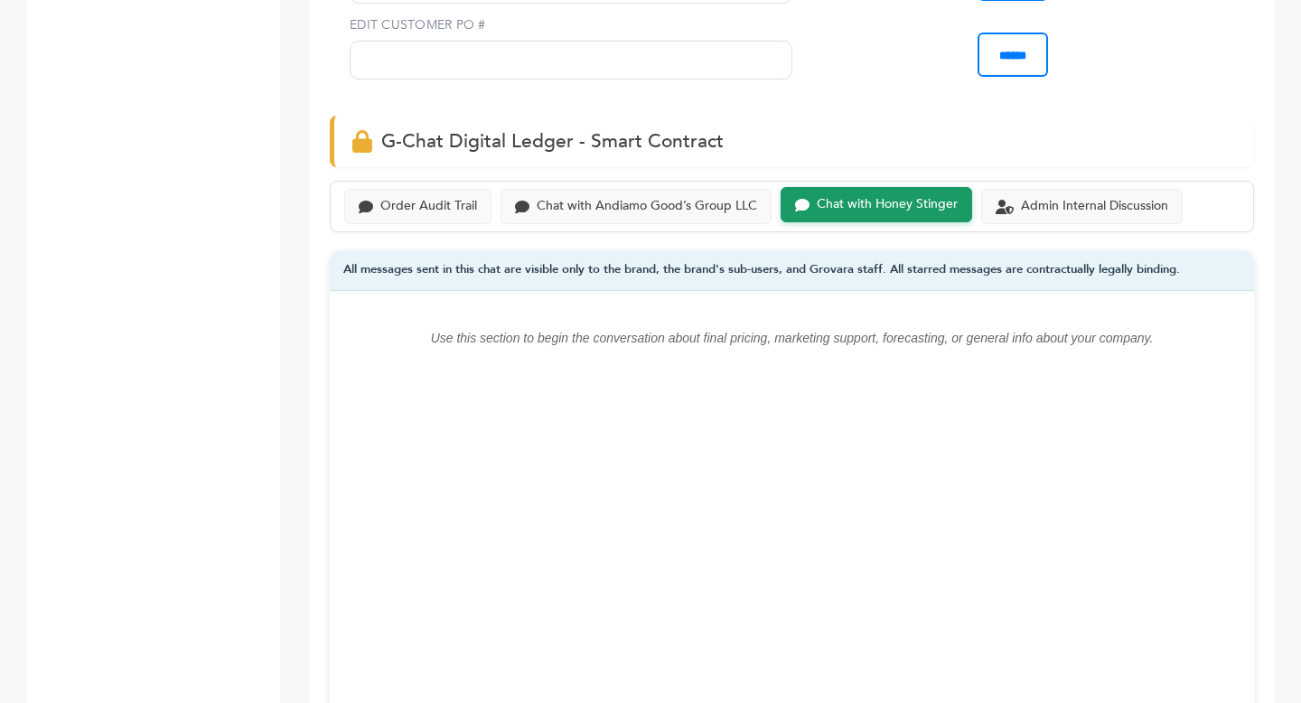
scroll to position [1181, 0]
click at [633, 198] on div "Chat with Andiamo Good’s Group LLC" at bounding box center [647, 205] width 220 height 15
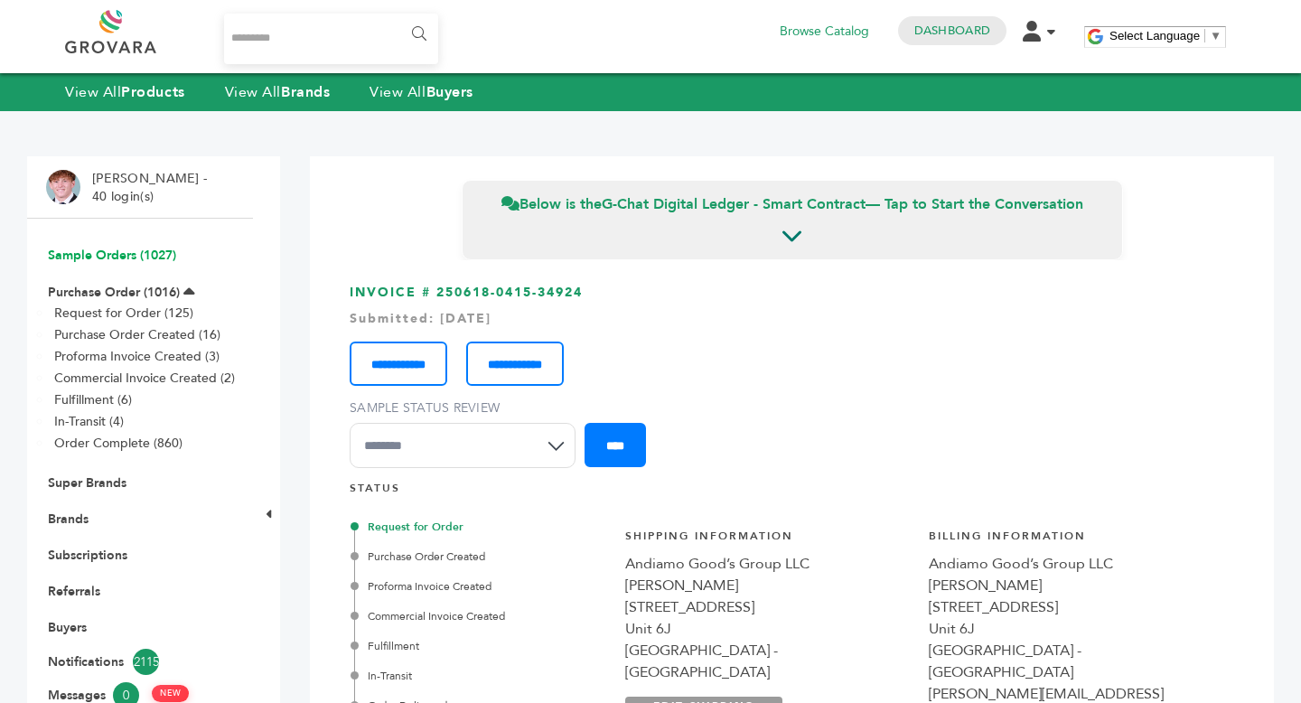
click at [107, 258] on link "Sample Orders (1027)" at bounding box center [112, 255] width 128 height 17
